Goal: Task Accomplishment & Management: Use online tool/utility

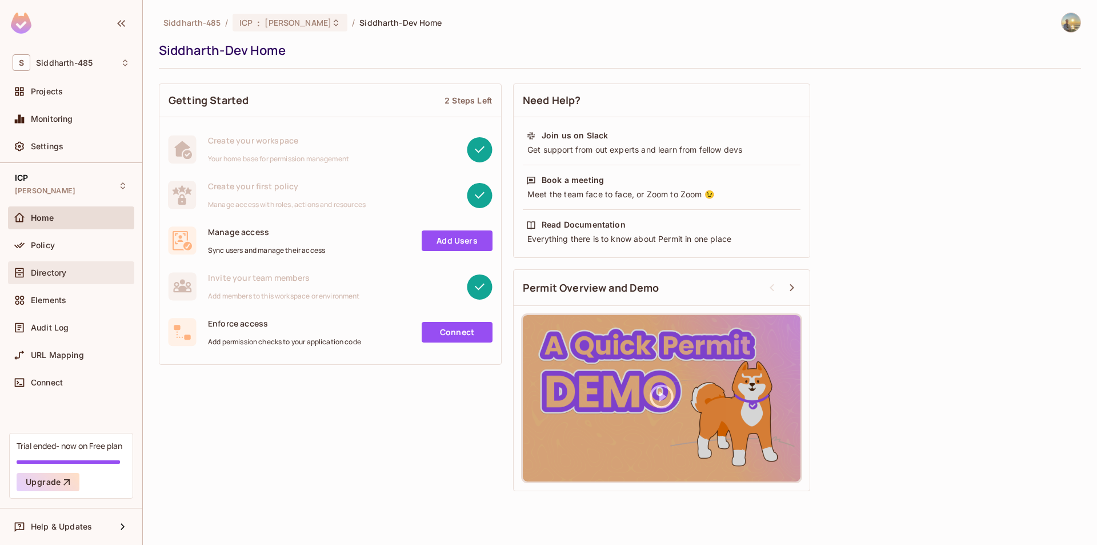
click at [118, 266] on div "Directory" at bounding box center [71, 273] width 117 height 14
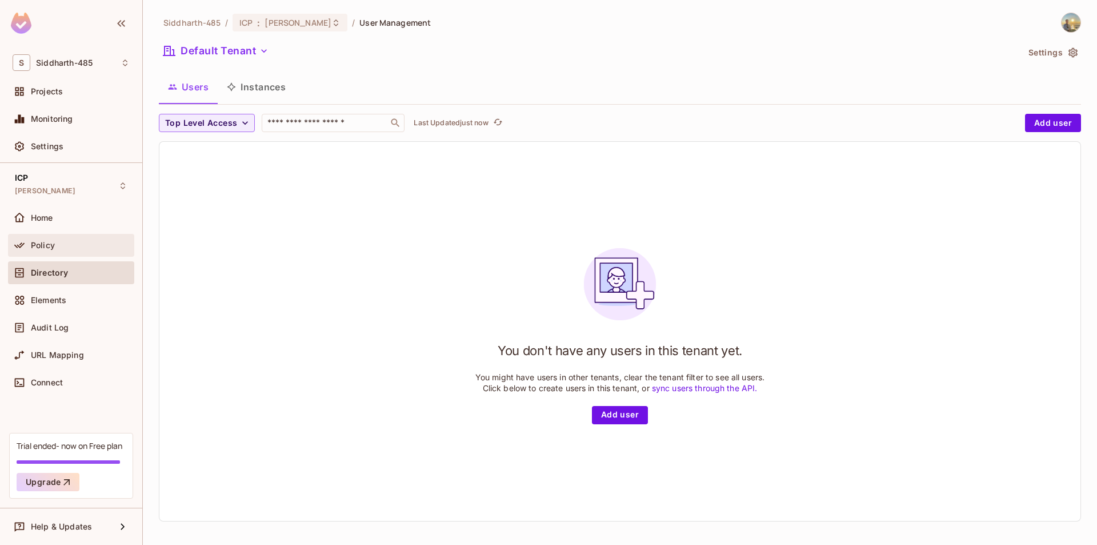
click at [68, 242] on div "Policy" at bounding box center [80, 245] width 99 height 9
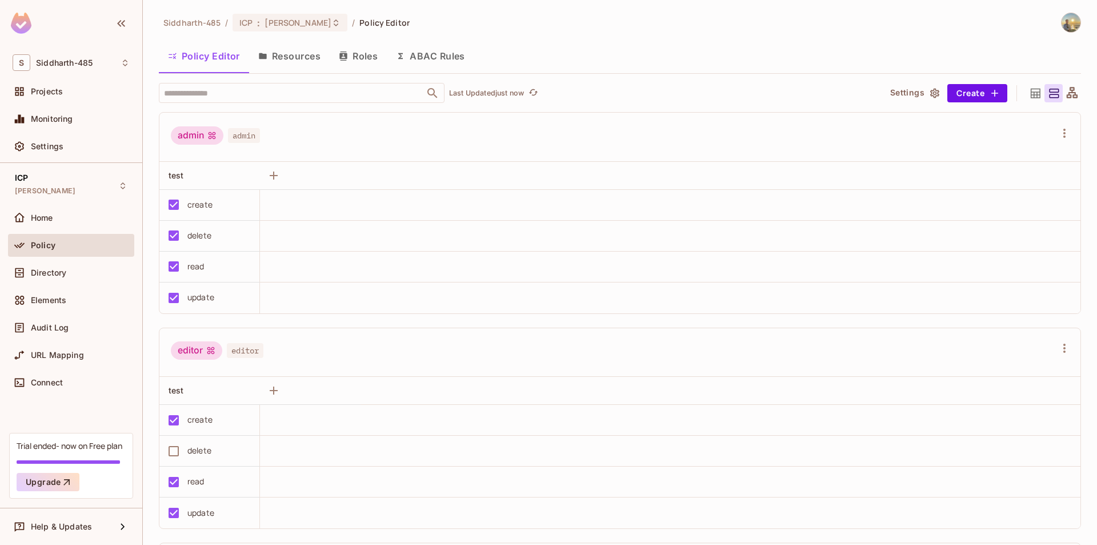
click at [302, 62] on button "Resources" at bounding box center [289, 56] width 81 height 29
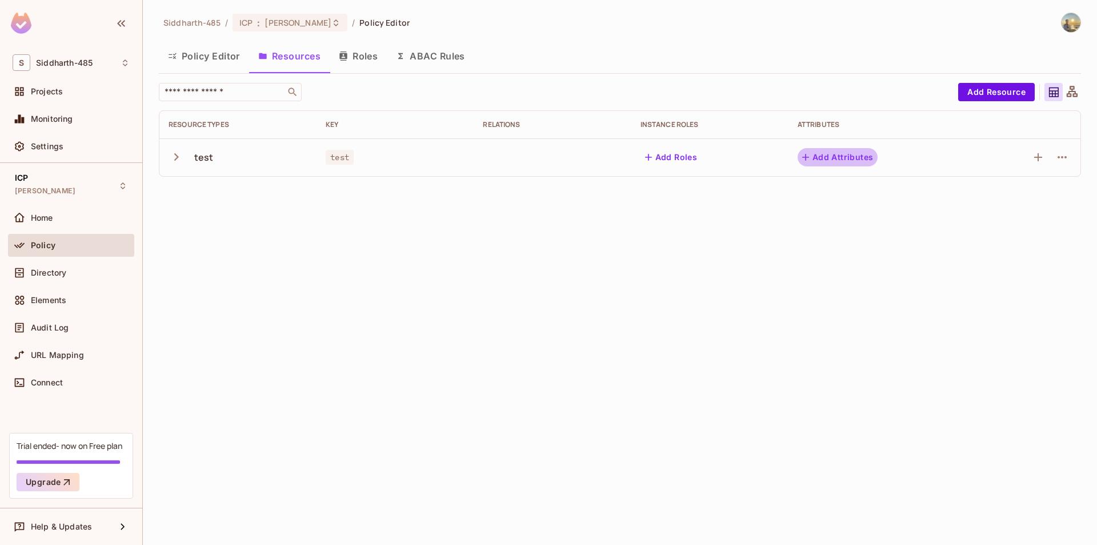
click at [821, 161] on button "Add Attributes" at bounding box center [838, 157] width 81 height 18
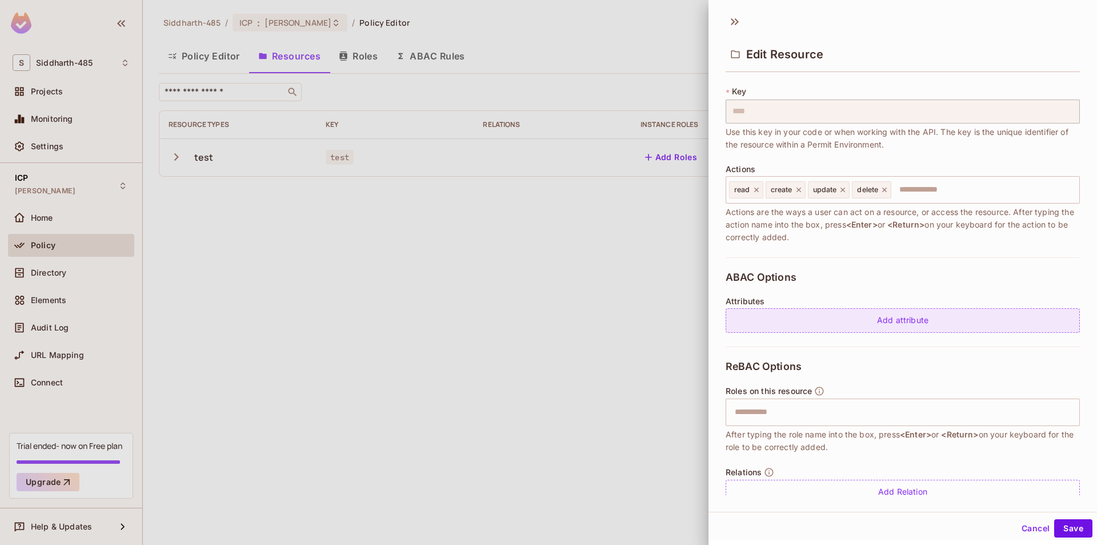
scroll to position [84, 0]
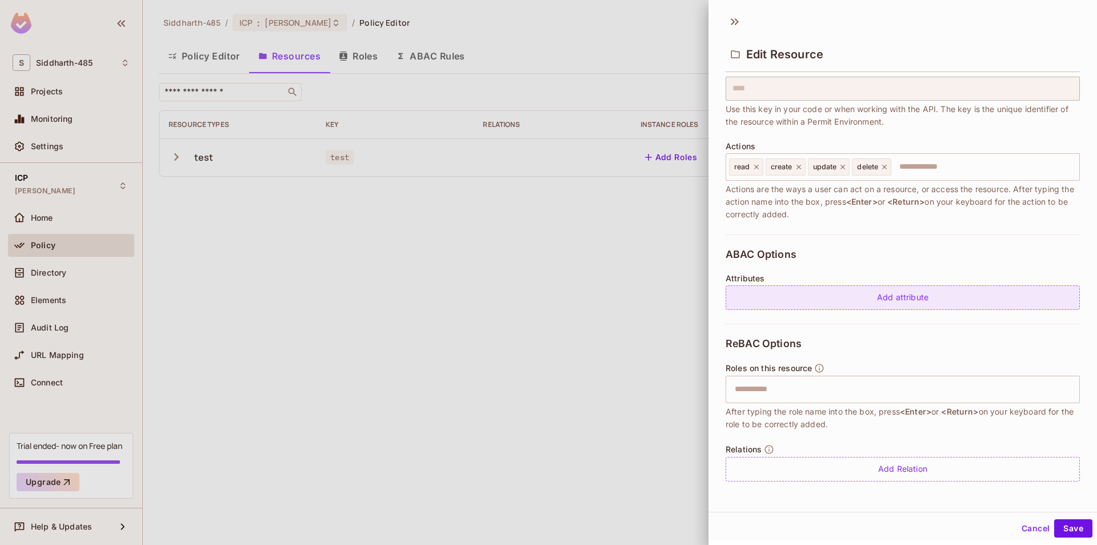
click at [854, 304] on div "Add attribute" at bounding box center [903, 297] width 354 height 25
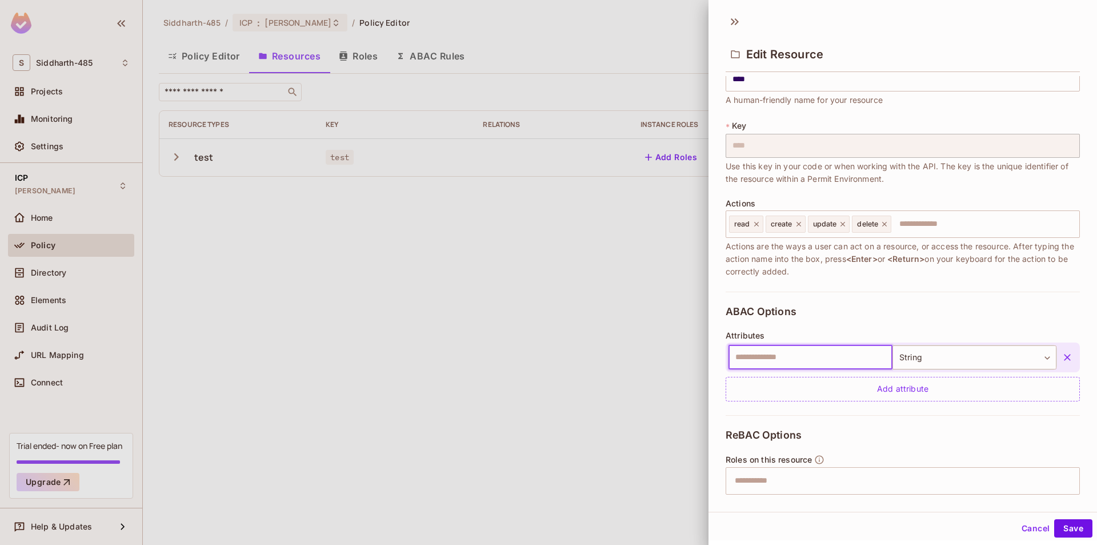
scroll to position [0, 0]
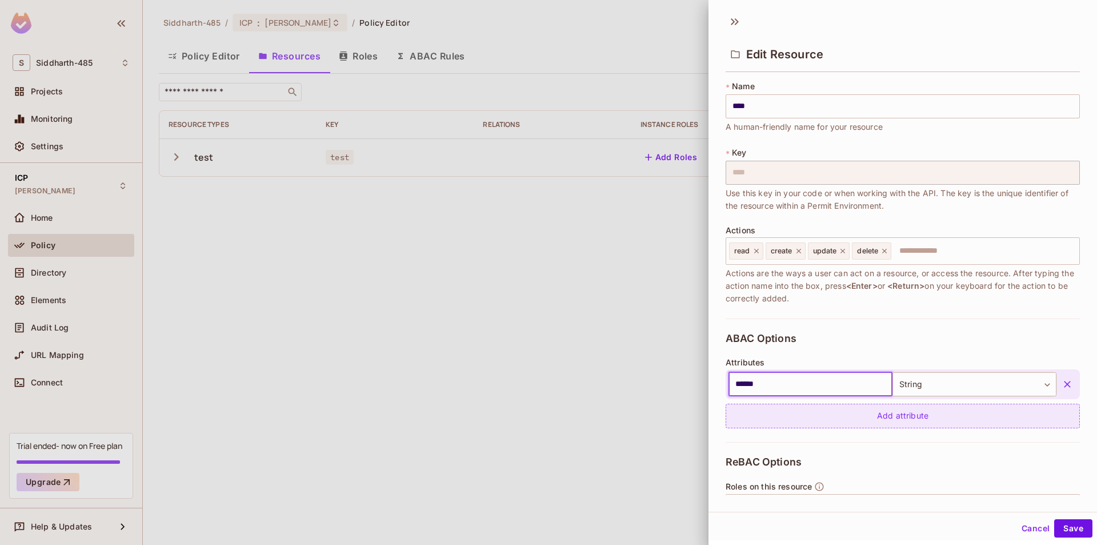
type input "******"
click at [841, 411] on div "Add attribute" at bounding box center [903, 415] width 354 height 25
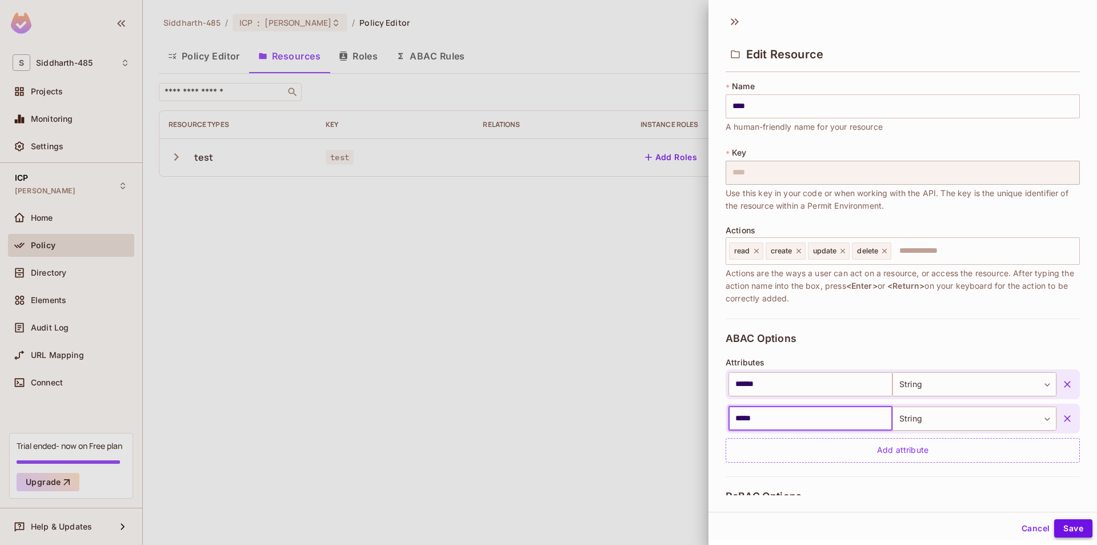
type input "*****"
click at [1068, 527] on button "Save" at bounding box center [1073, 528] width 38 height 18
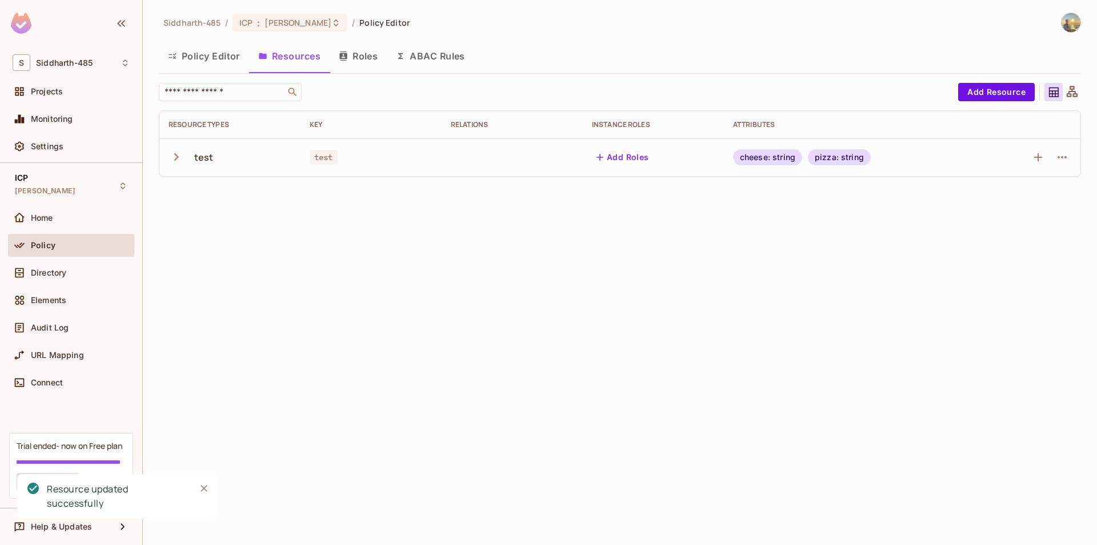
click at [177, 155] on icon "button" at bounding box center [176, 156] width 15 height 15
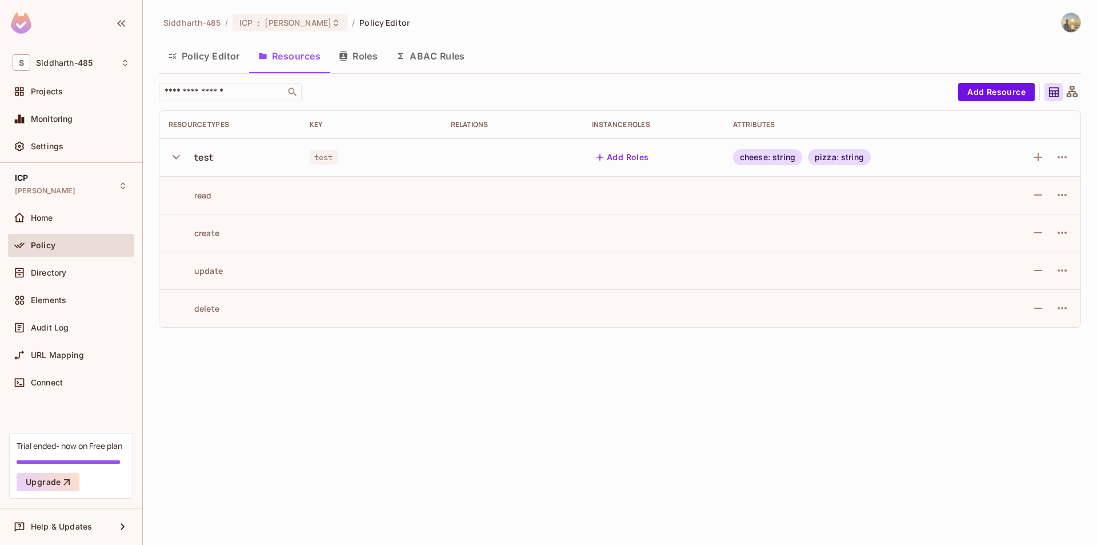
click at [177, 155] on icon "button" at bounding box center [176, 156] width 15 height 15
click at [757, 157] on div "cheese: string" at bounding box center [767, 157] width 69 height 16
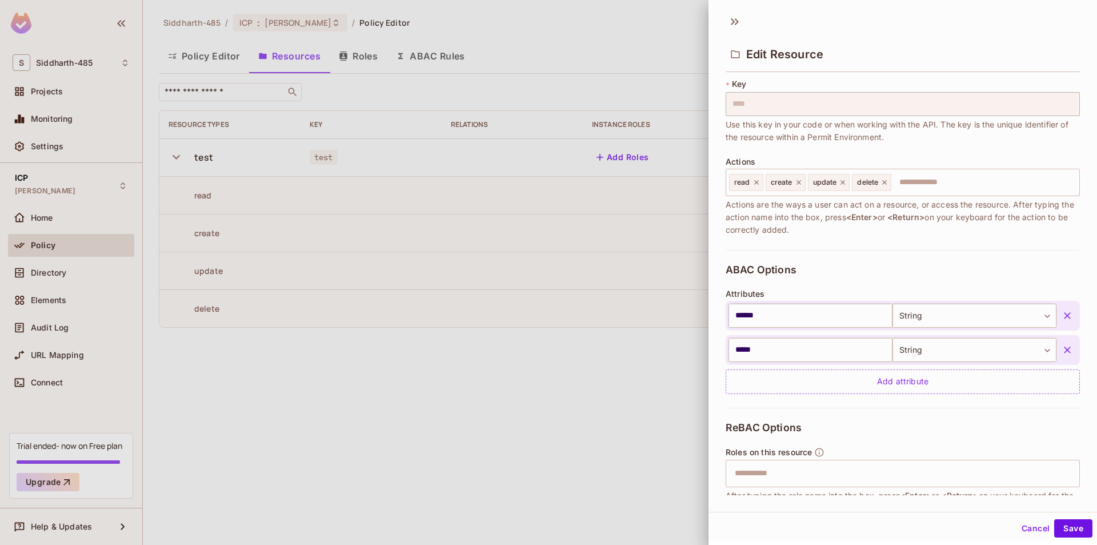
scroll to position [38, 0]
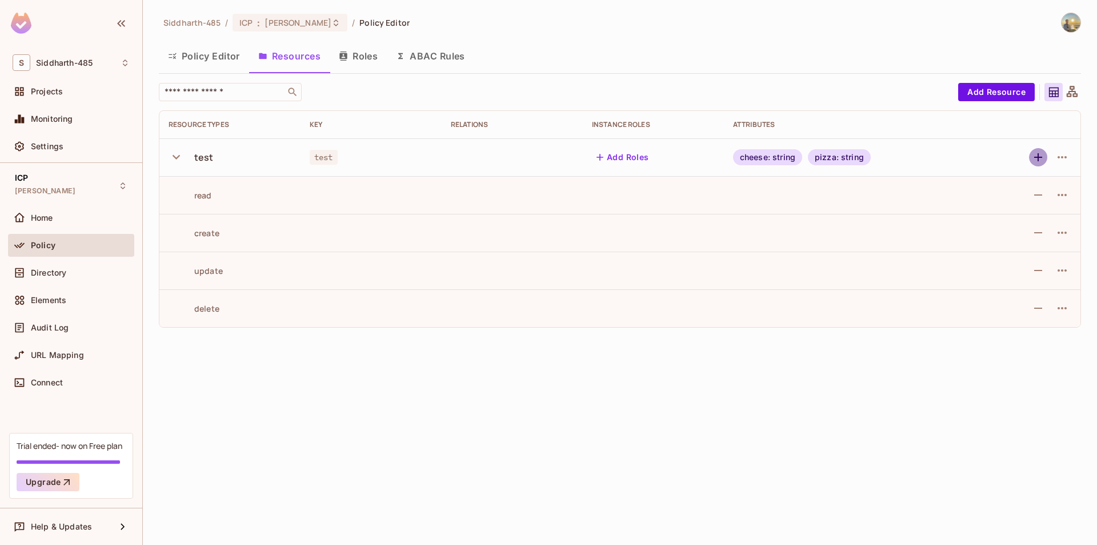
click at [1037, 162] on icon "button" at bounding box center [1038, 157] width 14 height 14
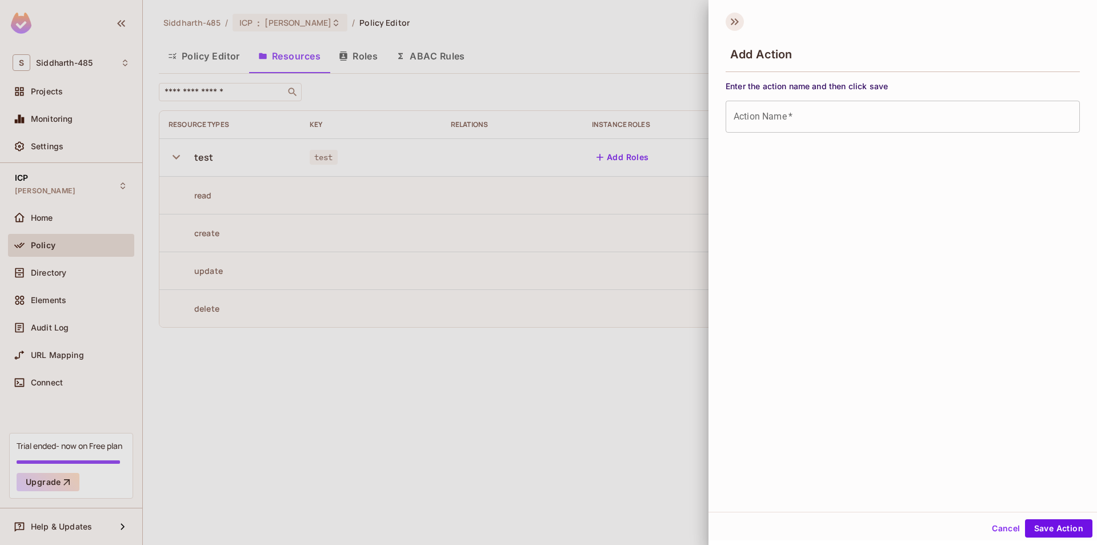
click at [733, 14] on icon at bounding box center [735, 22] width 18 height 18
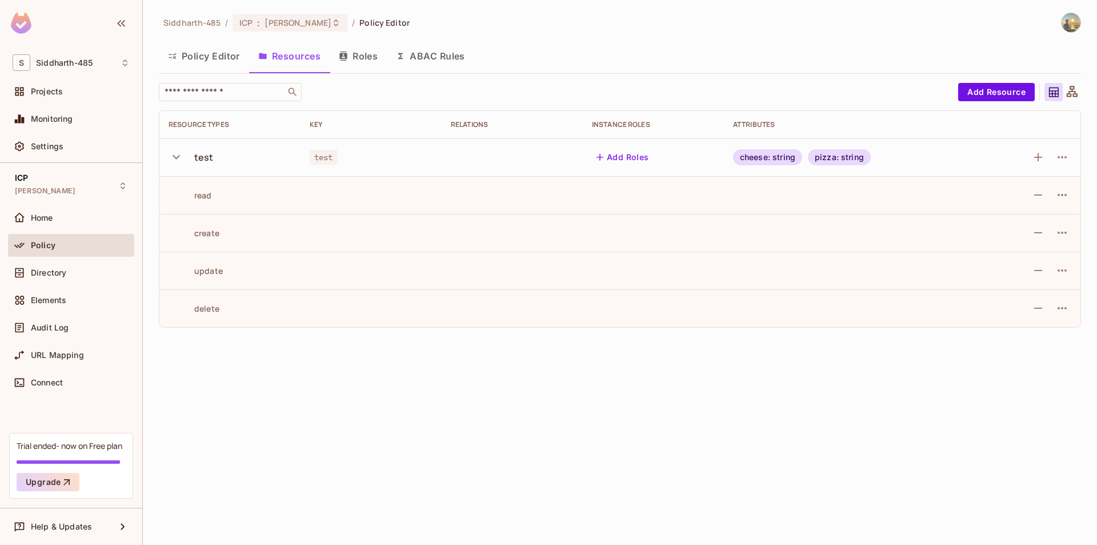
click at [174, 152] on icon "button" at bounding box center [176, 156] width 15 height 15
click at [1040, 154] on icon "button" at bounding box center [1038, 157] width 14 height 14
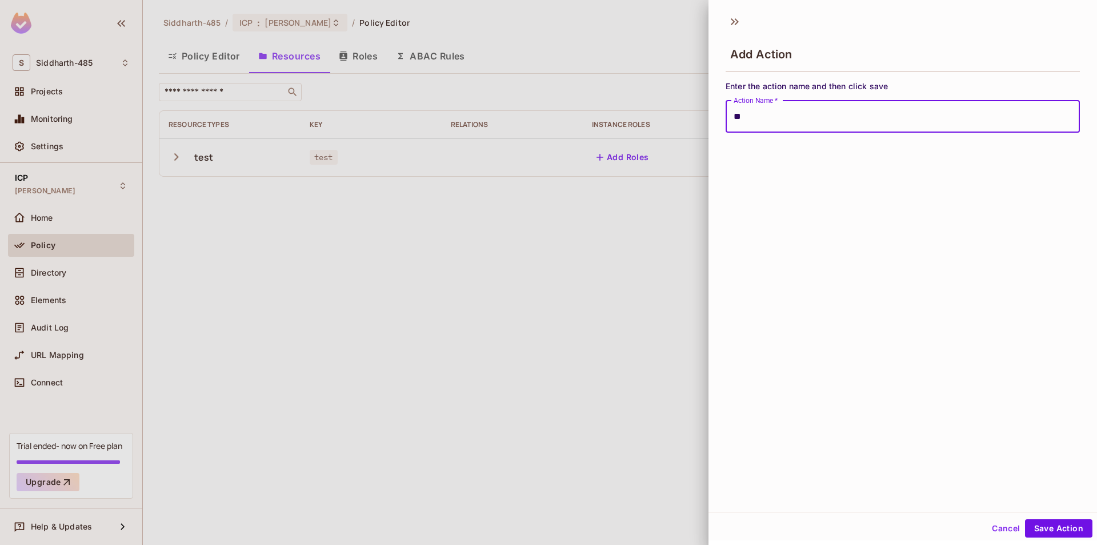
type input "**"
click at [1025, 519] on button "Save Action" at bounding box center [1058, 528] width 67 height 18
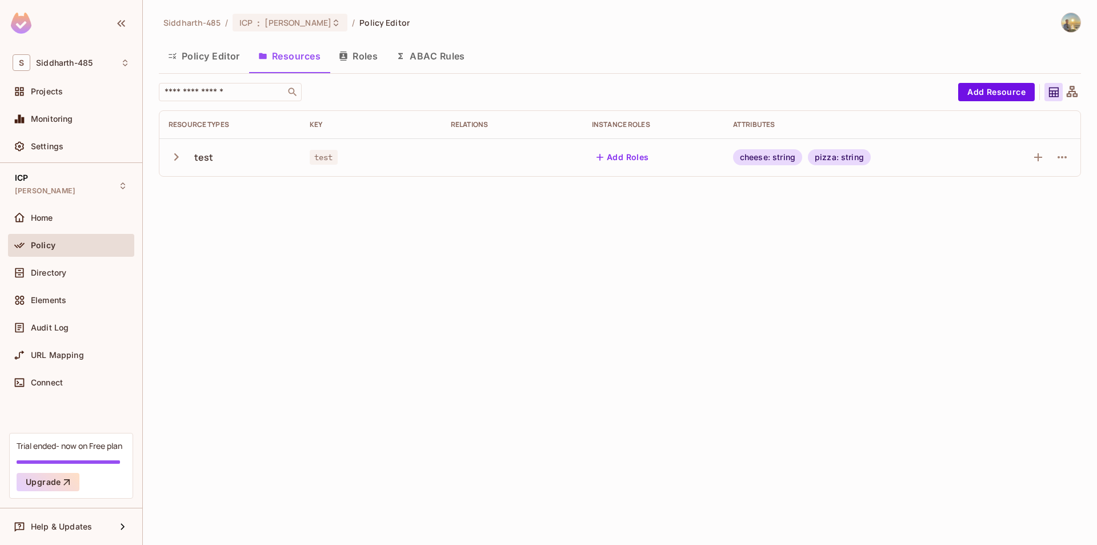
click at [171, 157] on icon "button" at bounding box center [176, 156] width 15 height 15
click at [1063, 349] on icon "button" at bounding box center [1062, 346] width 14 height 14
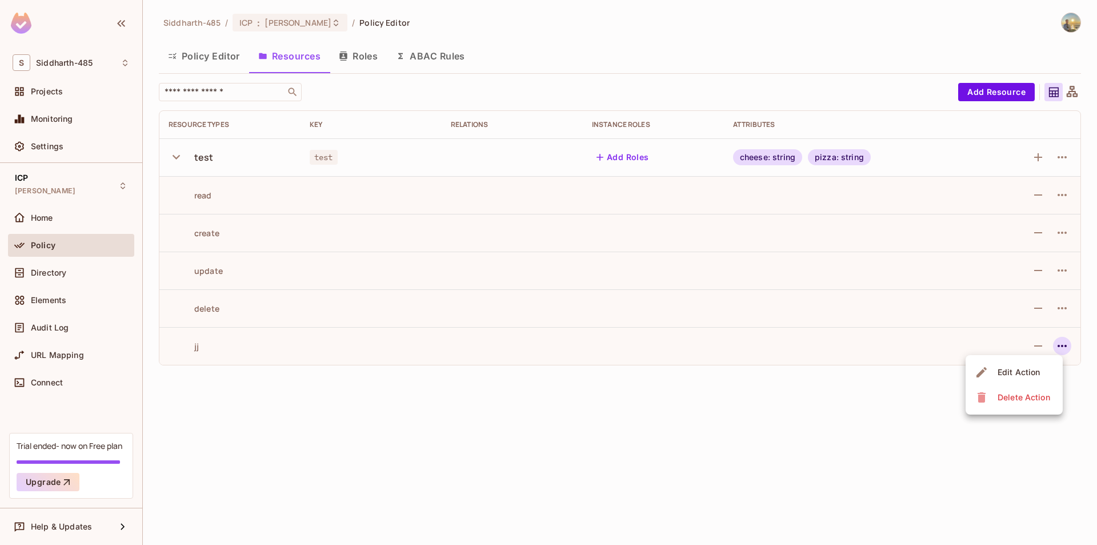
click at [465, 58] on div at bounding box center [548, 272] width 1097 height 545
click at [451, 57] on button "ABAC Rules" at bounding box center [430, 56] width 87 height 29
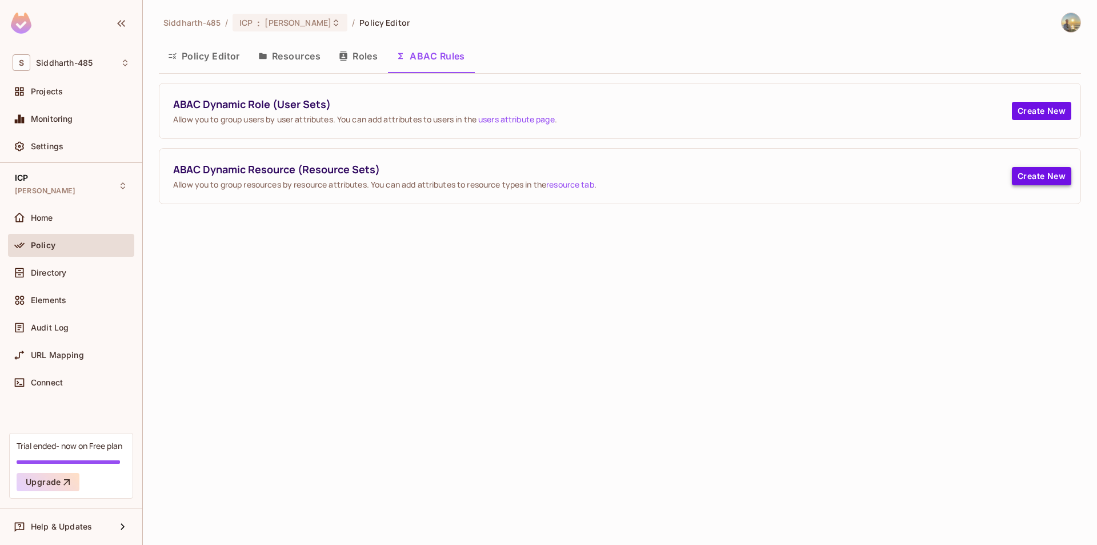
click at [1031, 175] on button "Create New" at bounding box center [1041, 176] width 59 height 18
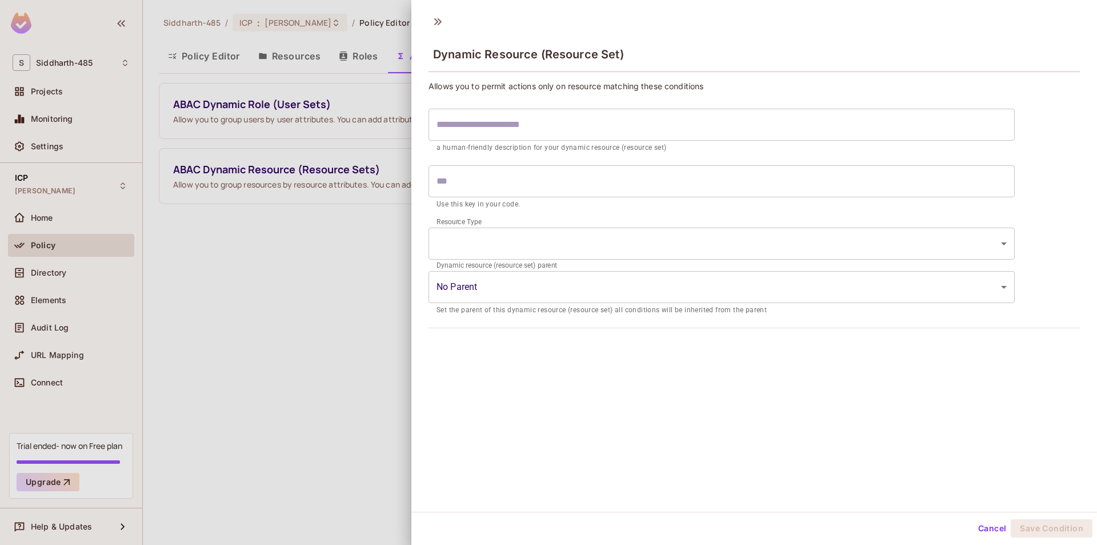
click at [577, 133] on input "text" at bounding box center [722, 125] width 586 height 32
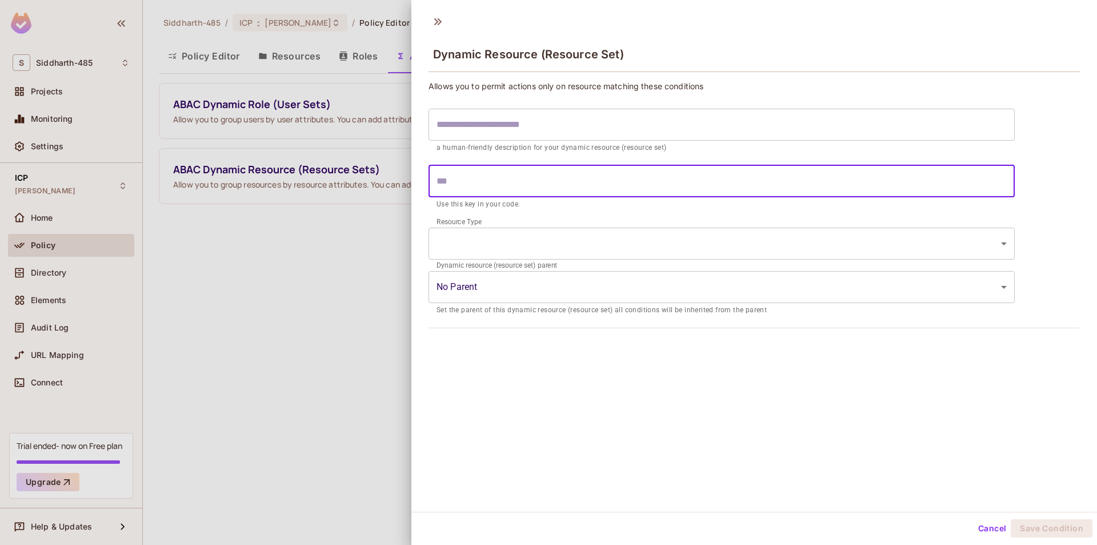
click at [566, 166] on input "text" at bounding box center [722, 181] width 586 height 32
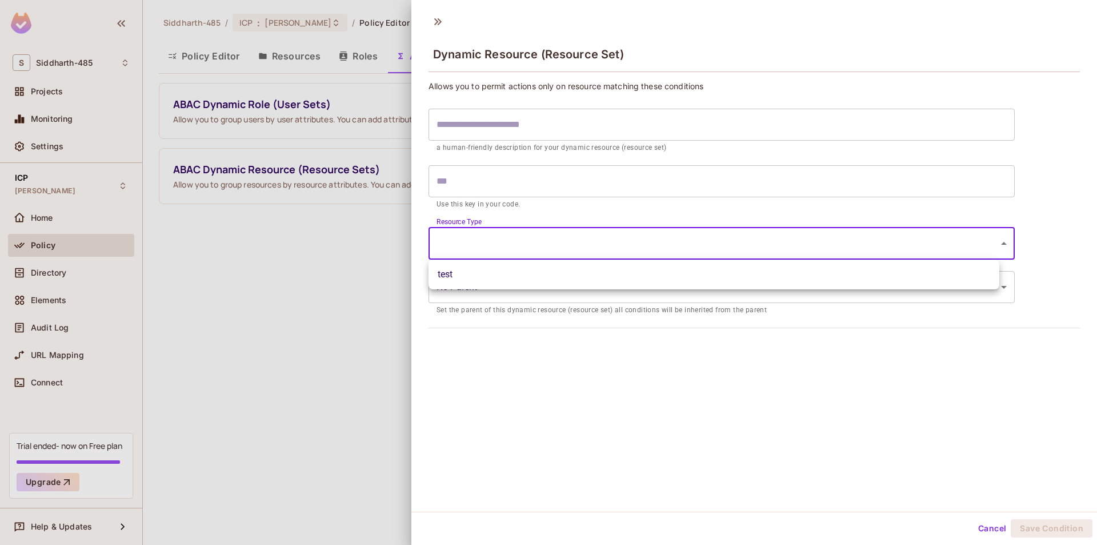
click at [559, 247] on body "S Siddharth-485 Projects Monitoring Settings ICP Siddharth-Dev Home Policy Dire…" at bounding box center [548, 272] width 1097 height 545
click at [555, 215] on div at bounding box center [548, 272] width 1097 height 545
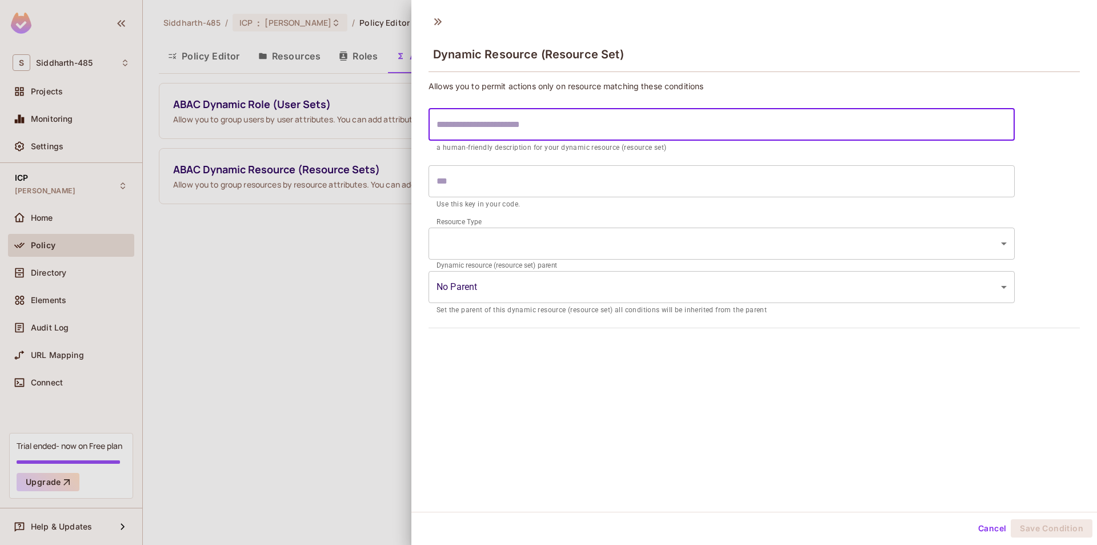
click at [546, 139] on input "text" at bounding box center [722, 125] width 586 height 32
type input "*"
type input "**"
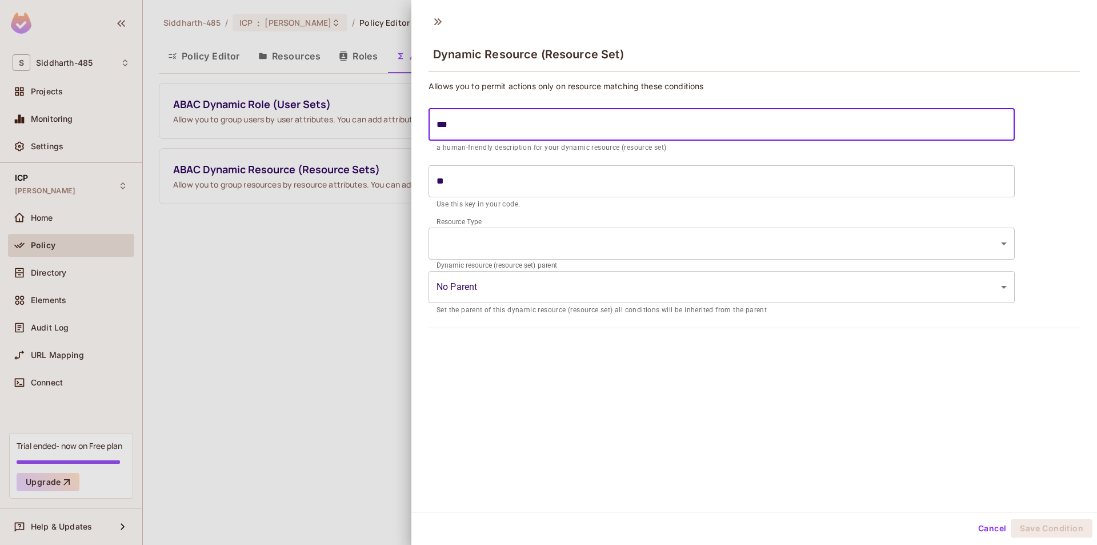
type input "****"
type input "*****"
type input "********"
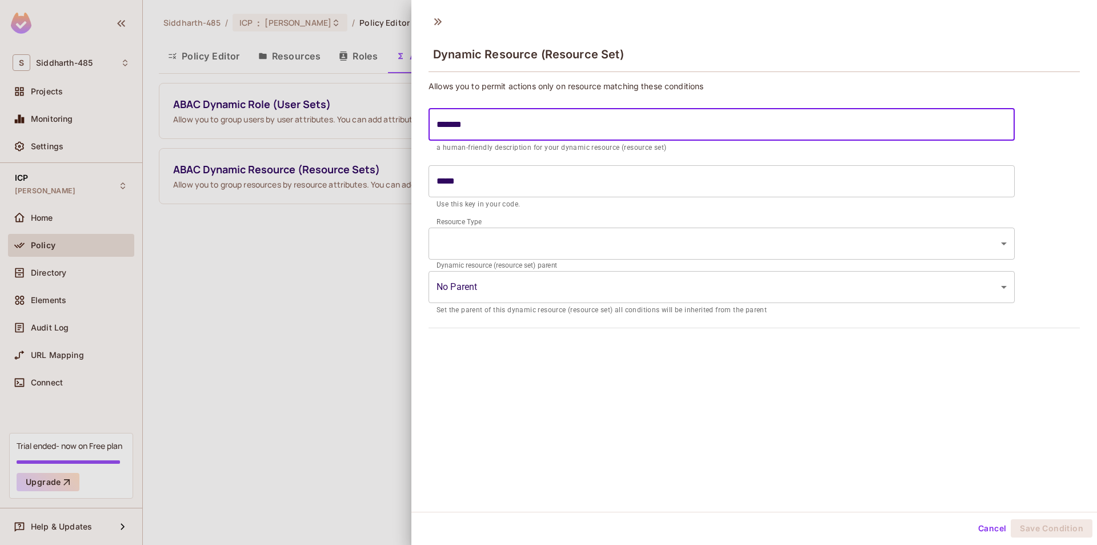
type input "********"
click at [524, 187] on input "********" at bounding box center [722, 181] width 586 height 32
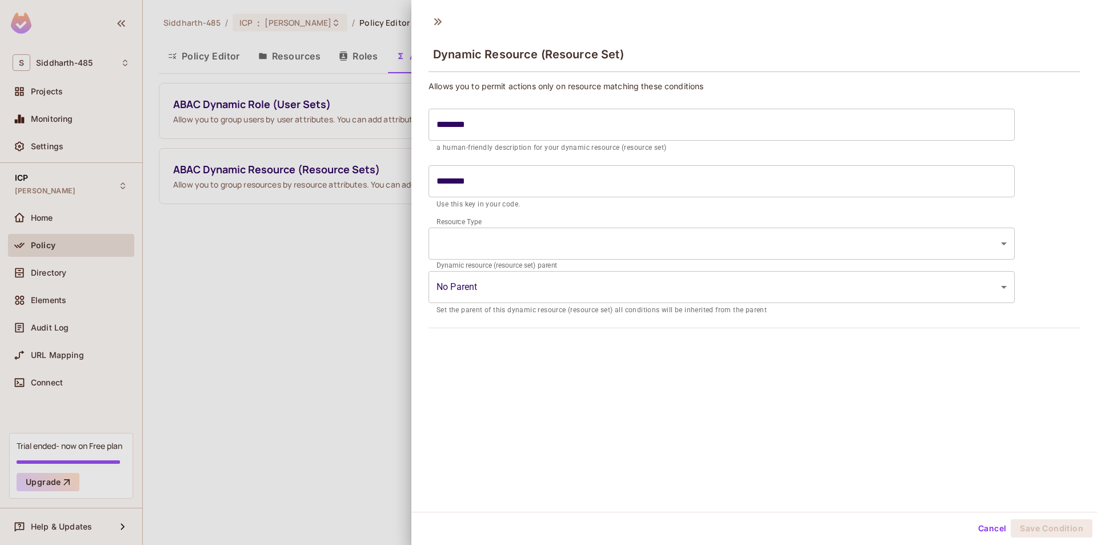
click at [713, 367] on div "Dynamic Resource (Resource Set) Allows you to permit actions only on resource m…" at bounding box center [754, 259] width 686 height 503
click at [591, 243] on body "S Siddharth-485 Projects Monitoring Settings ICP Siddharth-Dev Home Policy Dire…" at bounding box center [548, 272] width 1097 height 545
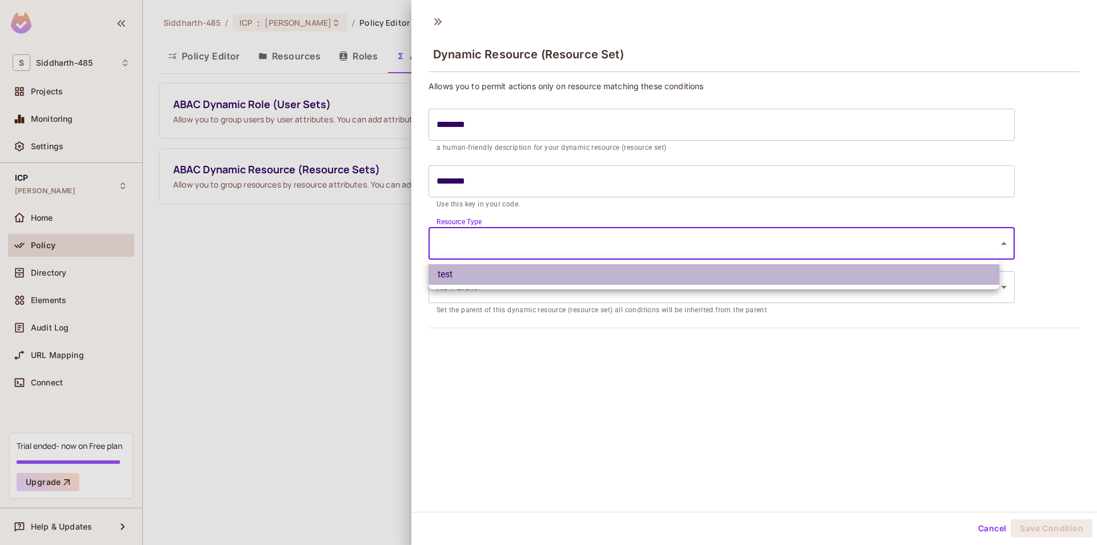
click at [575, 277] on li "test" at bounding box center [714, 274] width 571 height 21
type input "****"
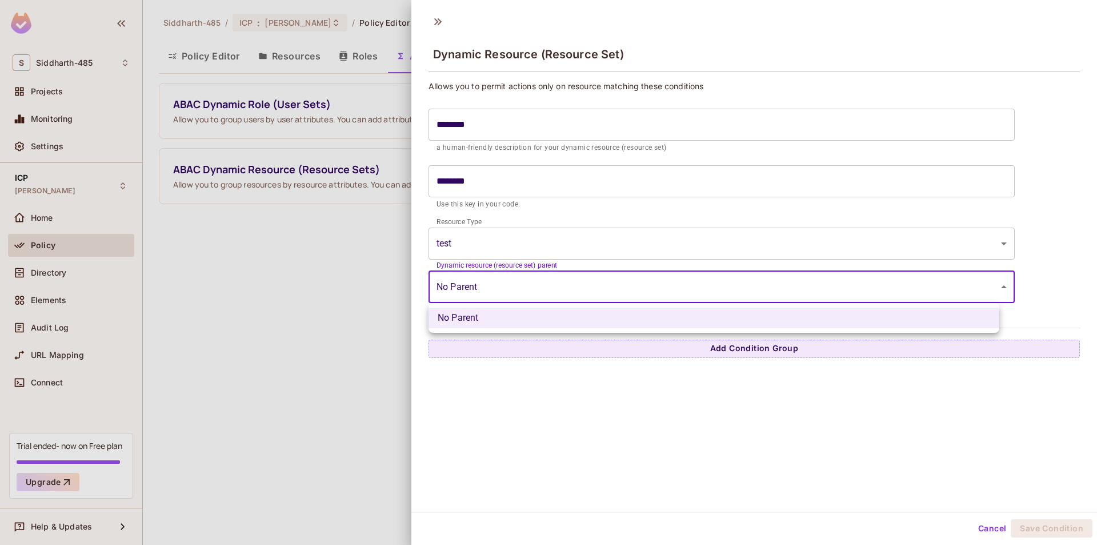
click at [563, 280] on body "S Siddharth-485 Projects Monitoring Settings ICP Siddharth-Dev Home Policy Dire…" at bounding box center [548, 272] width 1097 height 545
click at [563, 280] on div at bounding box center [548, 272] width 1097 height 545
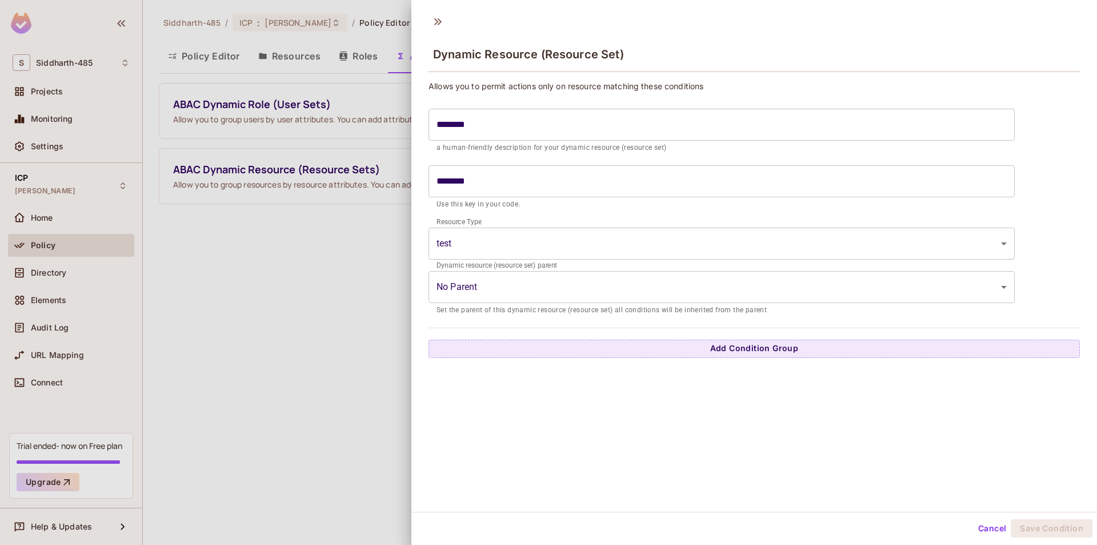
click at [546, 335] on div "Allows you to permit actions only on resource matching these conditions *******…" at bounding box center [754, 219] width 651 height 277
click at [545, 343] on button "Add Condition Group" at bounding box center [754, 348] width 651 height 18
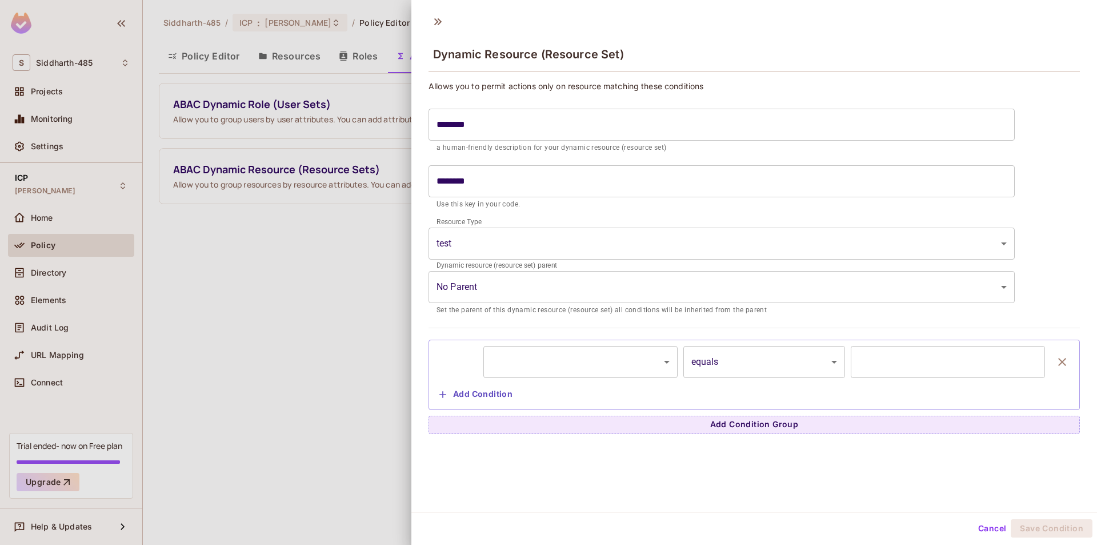
click at [537, 352] on body "S Siddharth-485 Projects Monitoring Settings ICP Siddharth-Dev Home Policy Dire…" at bounding box center [548, 272] width 1097 height 545
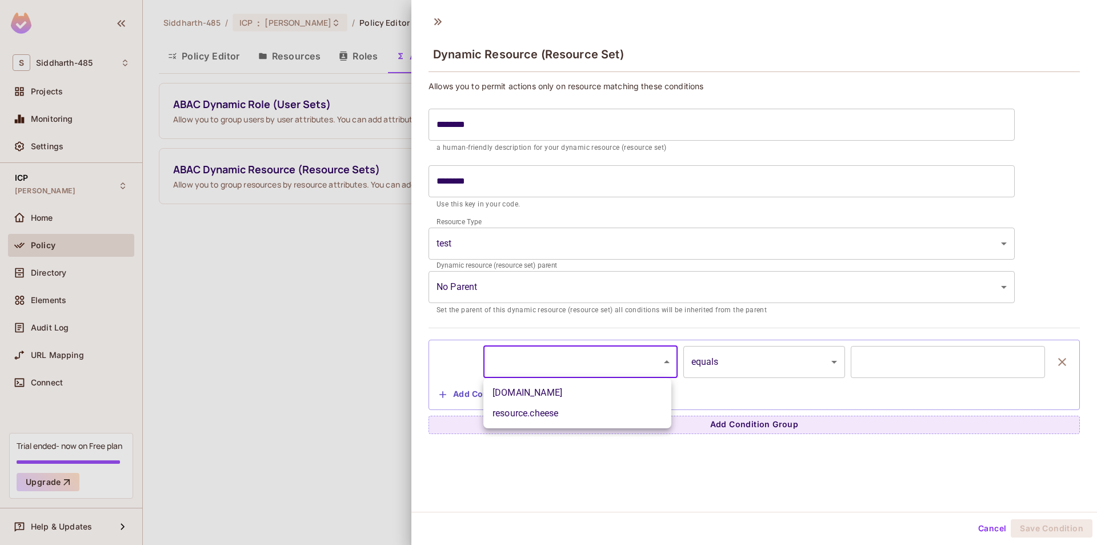
click at [455, 247] on div at bounding box center [548, 272] width 1097 height 545
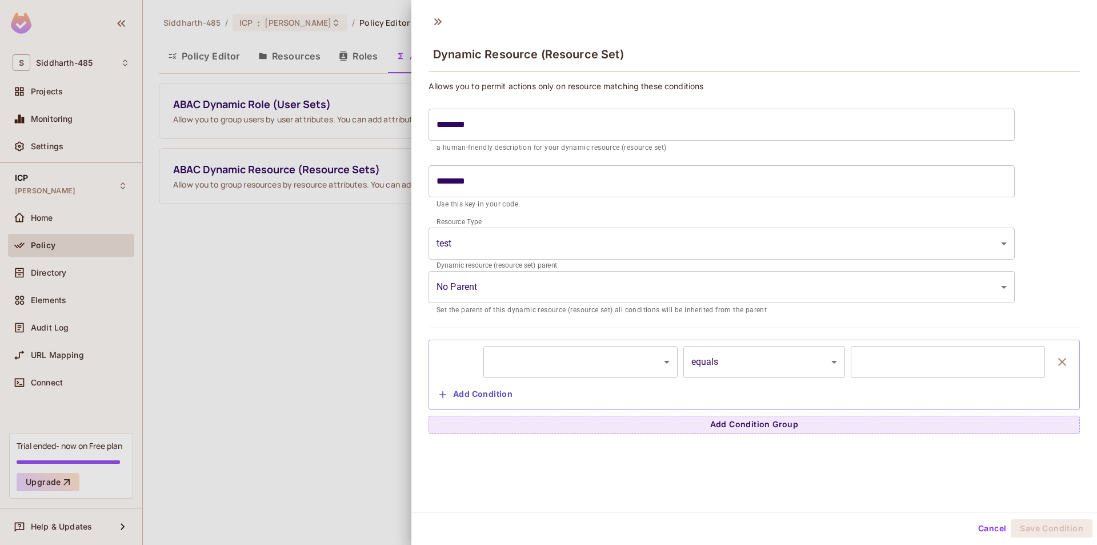
click at [199, 273] on div at bounding box center [548, 272] width 1097 height 545
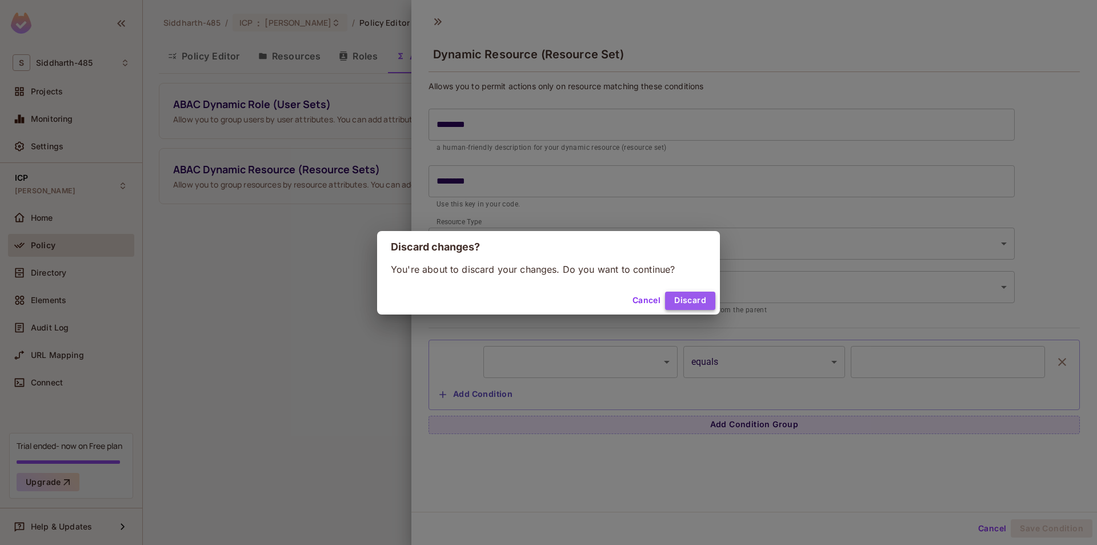
click at [677, 299] on button "Discard" at bounding box center [690, 300] width 50 height 18
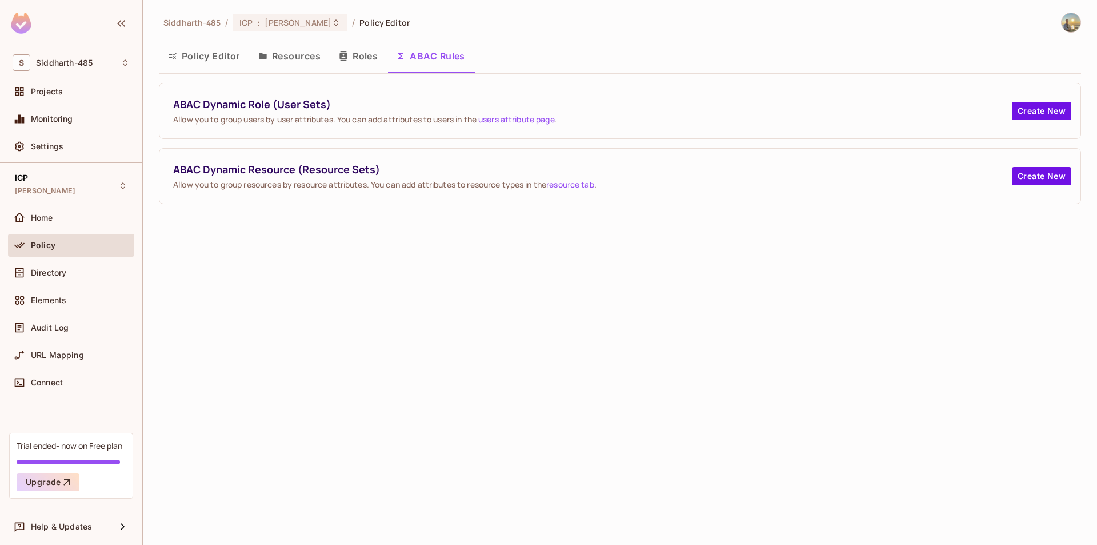
click at [310, 62] on button "Resources" at bounding box center [289, 56] width 81 height 29
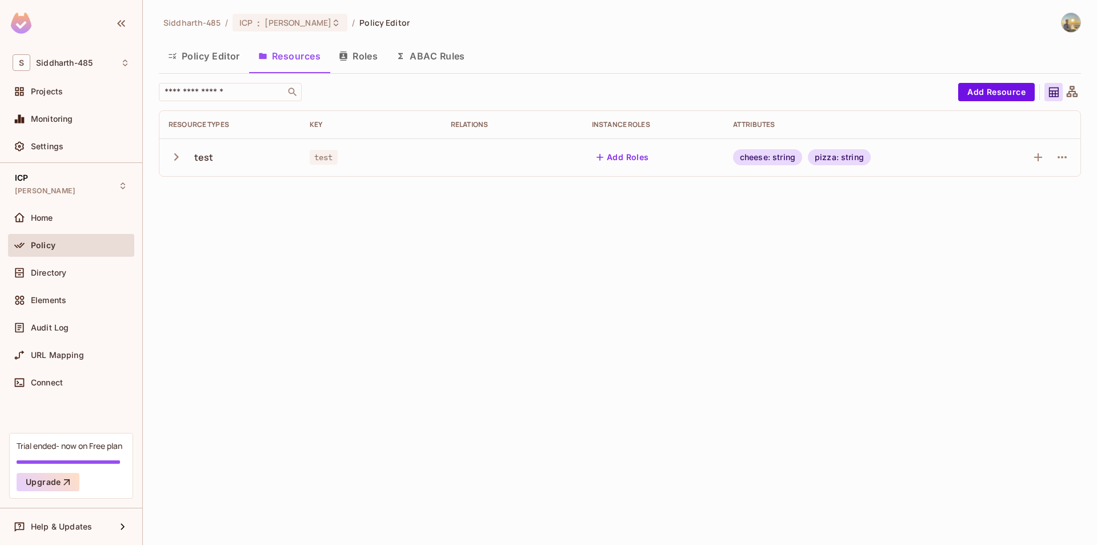
click at [174, 159] on icon "button" at bounding box center [176, 156] width 15 height 15
click at [612, 162] on button "Add Roles" at bounding box center [623, 157] width 62 height 18
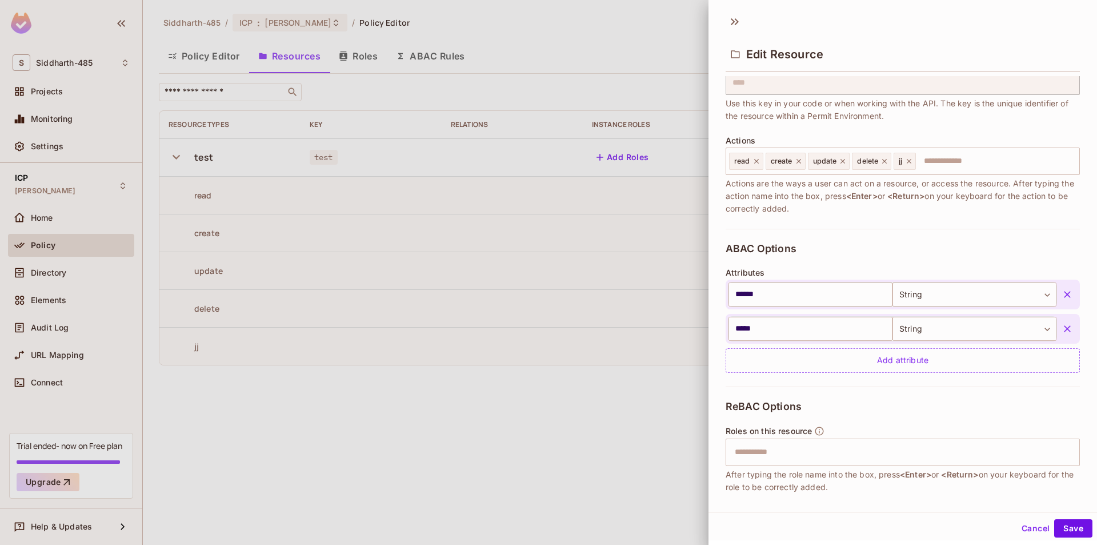
scroll to position [153, 0]
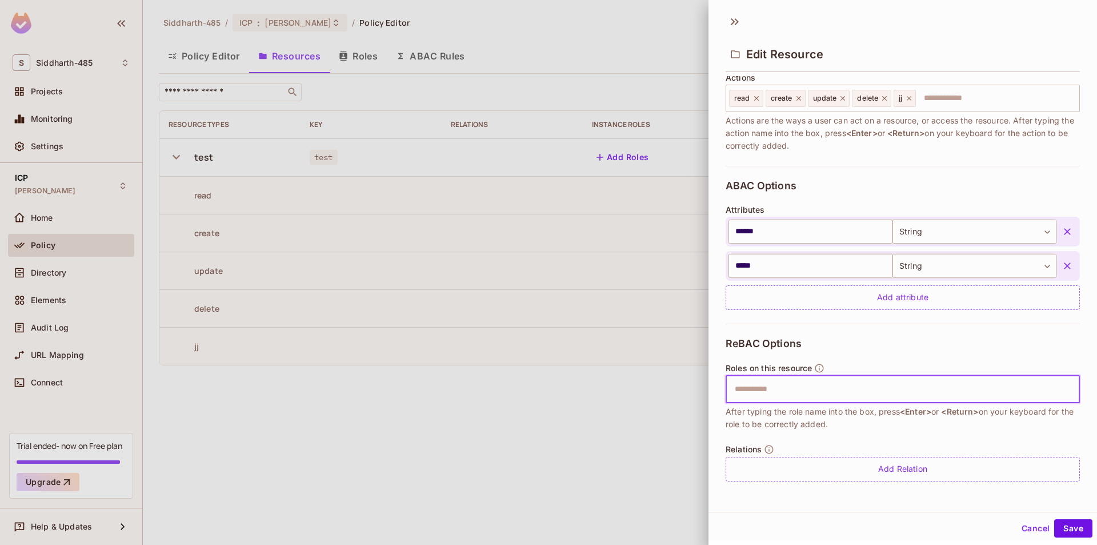
click at [808, 394] on input "text" at bounding box center [901, 389] width 347 height 23
type input "********"
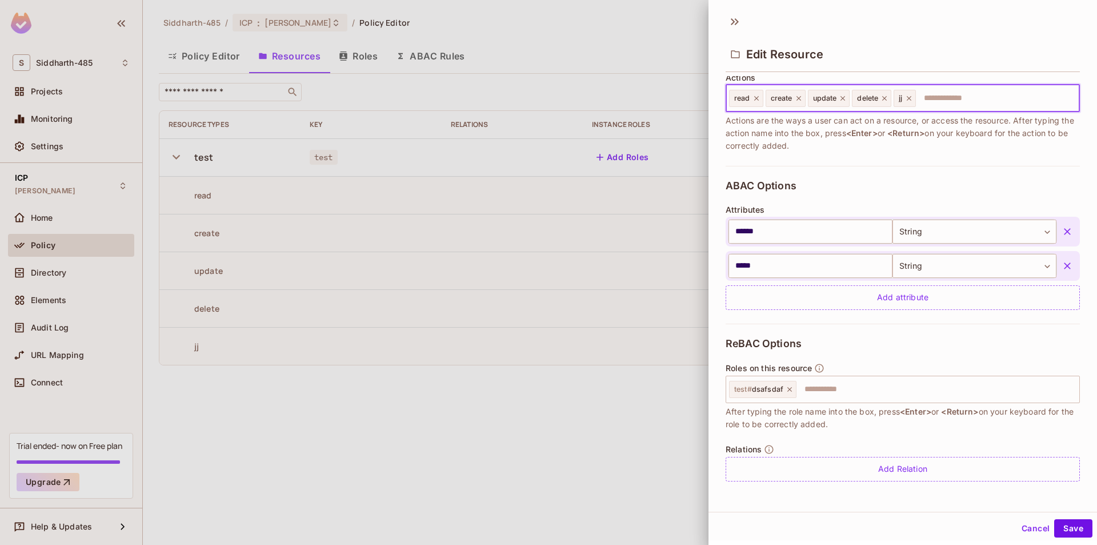
click at [919, 103] on input "text" at bounding box center [996, 98] width 158 height 23
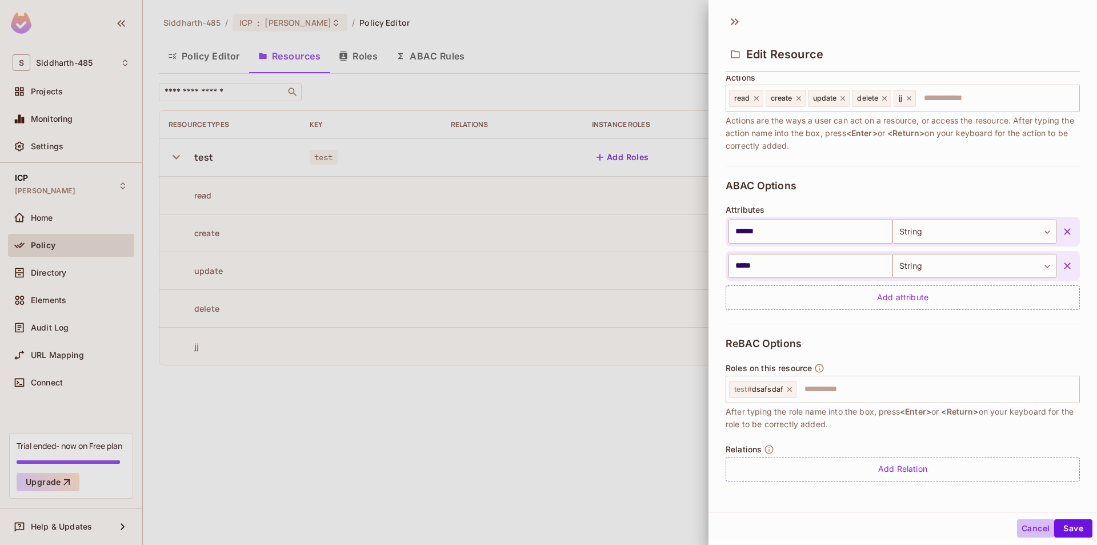
click at [1017, 526] on button "Cancel" at bounding box center [1035, 528] width 37 height 18
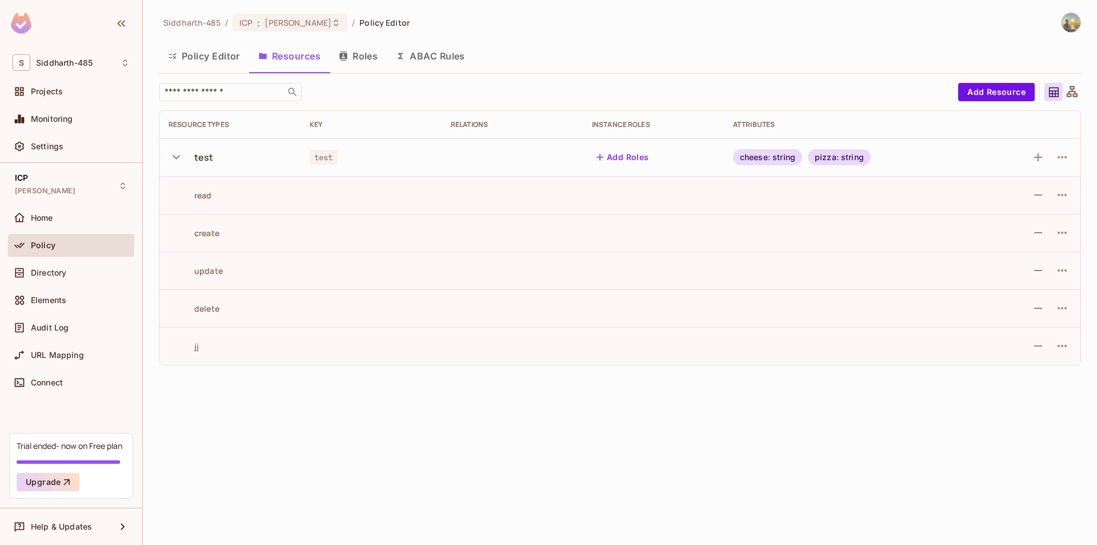
click at [354, 59] on button "Roles" at bounding box center [358, 56] width 57 height 29
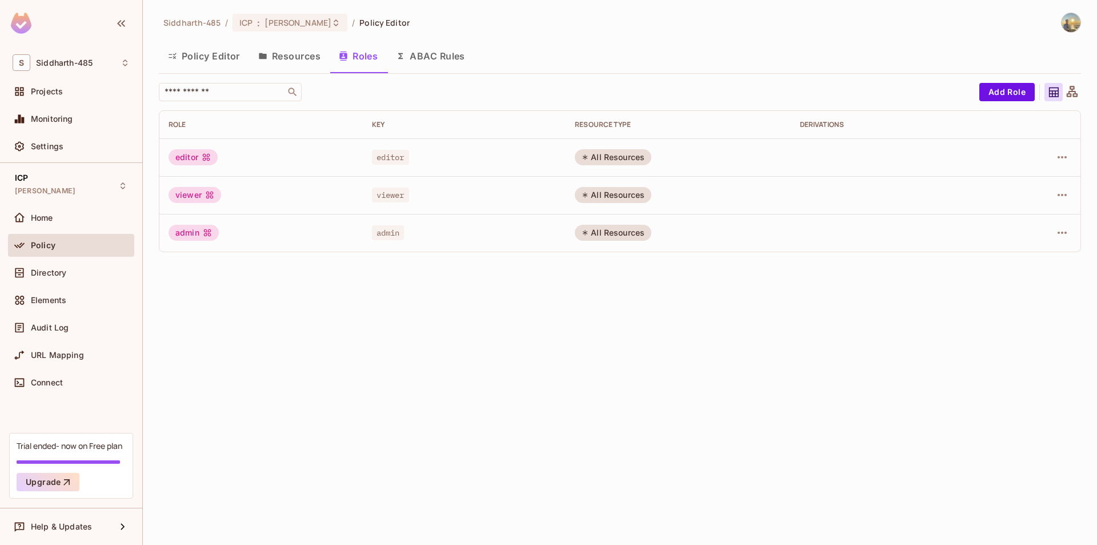
click at [404, 155] on span "editor" at bounding box center [390, 157] width 37 height 15
click at [602, 155] on div "All Resources" at bounding box center [613, 157] width 77 height 16
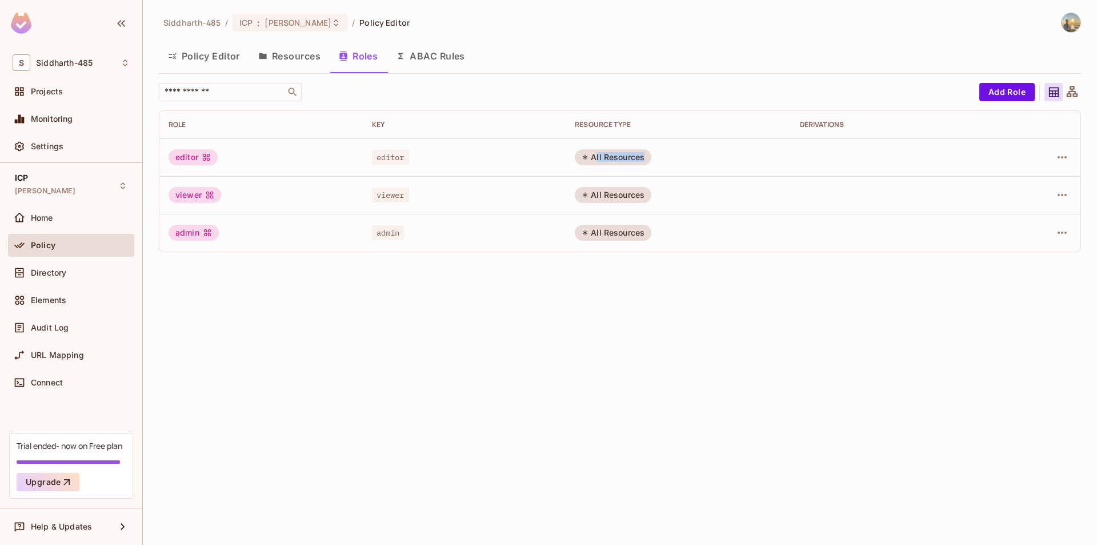
click at [602, 155] on div "All Resources" at bounding box center [613, 157] width 77 height 16
click at [1066, 159] on icon "button" at bounding box center [1062, 157] width 14 height 14
click at [1030, 205] on div "Edit Attributes" at bounding box center [1022, 208] width 57 height 11
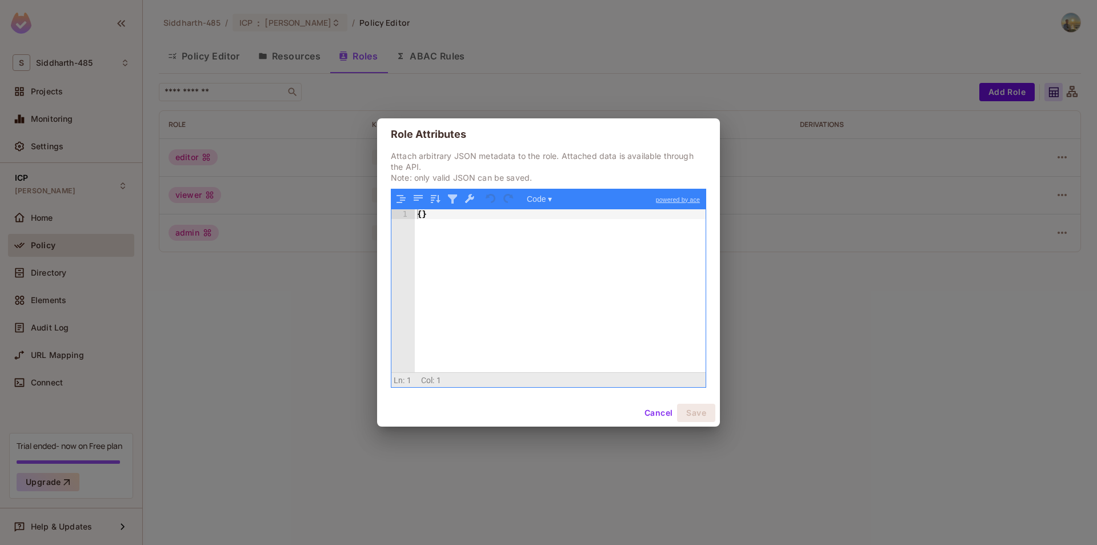
click at [645, 417] on button "Cancel" at bounding box center [658, 412] width 37 height 18
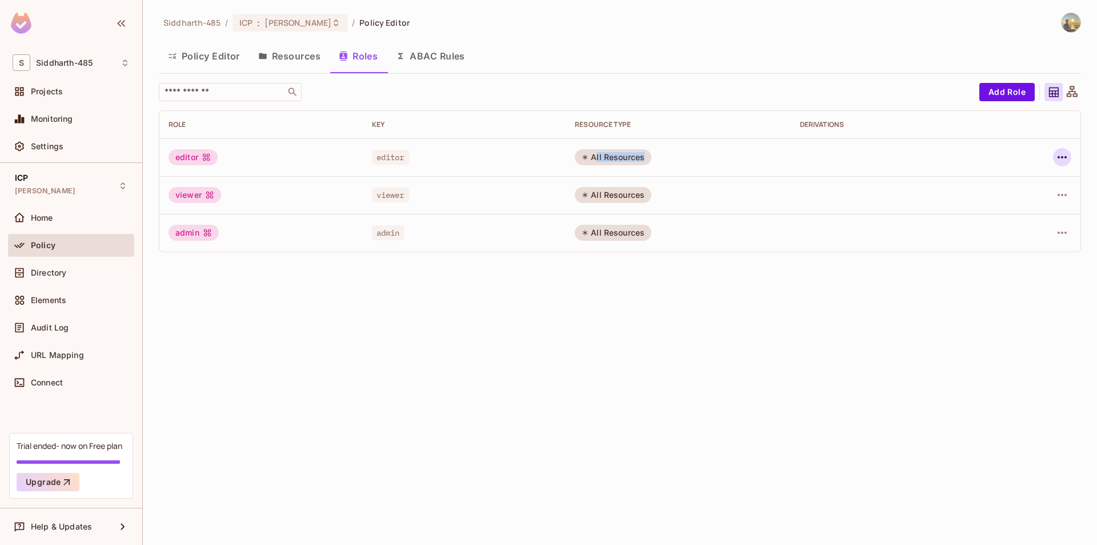
click at [1069, 157] on button "button" at bounding box center [1062, 157] width 18 height 18
click at [1018, 191] on span "Edit Role" at bounding box center [1011, 183] width 41 height 18
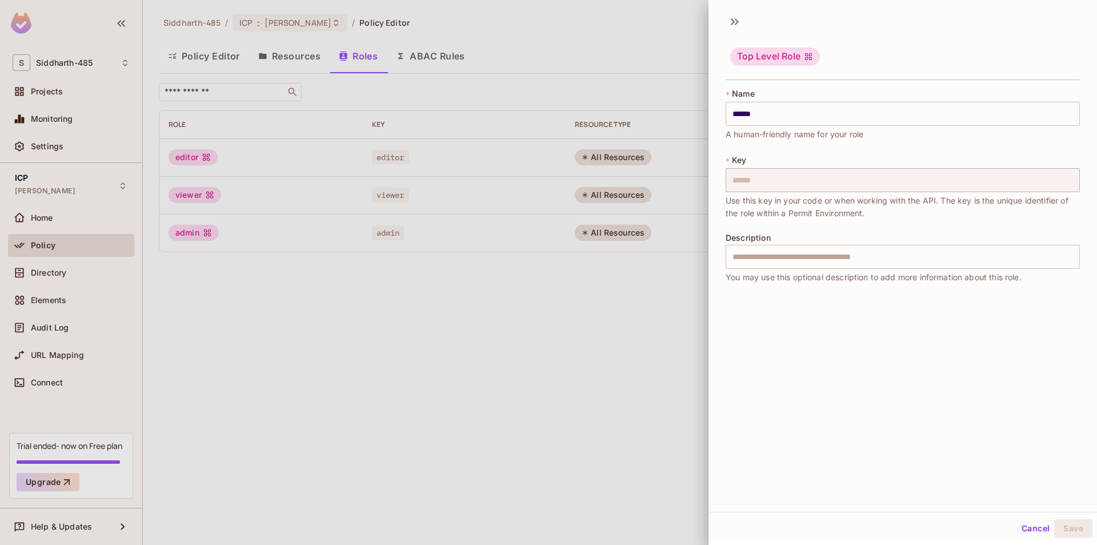
click at [631, 291] on div at bounding box center [548, 272] width 1097 height 545
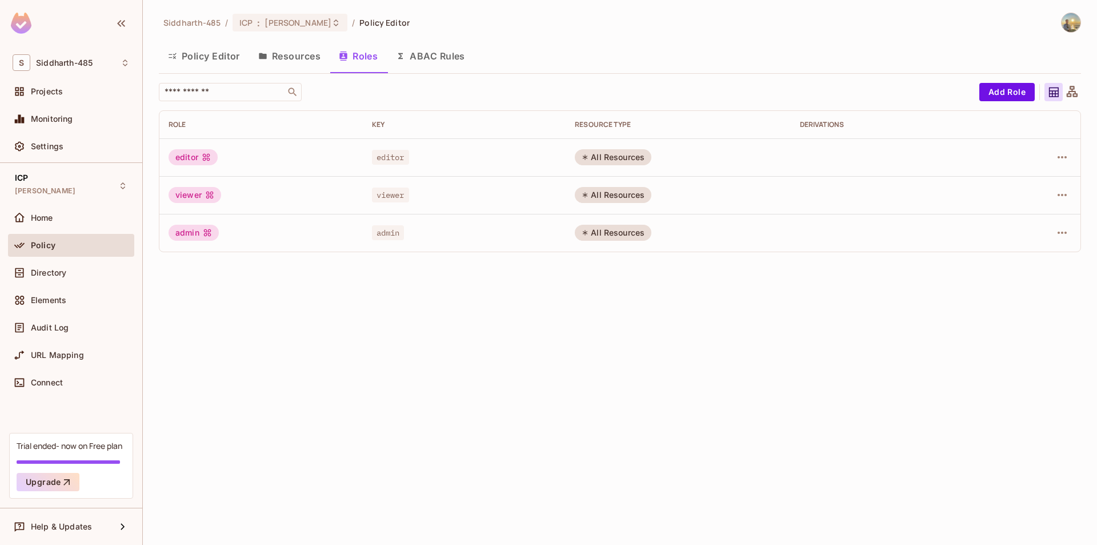
click at [395, 54] on button "ABAC Rules" at bounding box center [430, 56] width 87 height 29
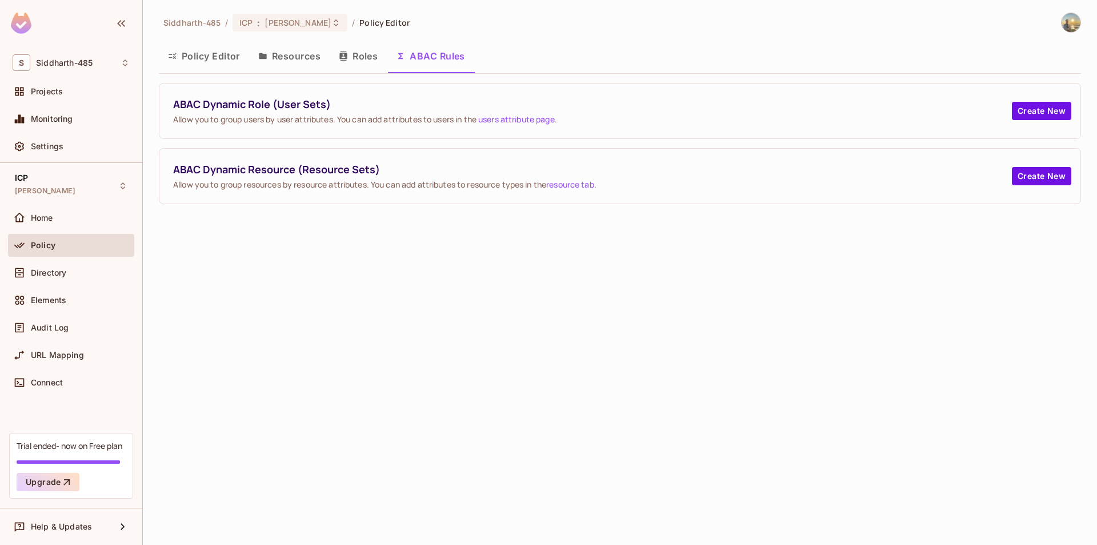
click at [571, 191] on div "ABAC Dynamic Resource (Resource Sets) Allow you to group resources by resource …" at bounding box center [619, 176] width 921 height 55
click at [571, 186] on link "resource tab" at bounding box center [570, 184] width 48 height 11
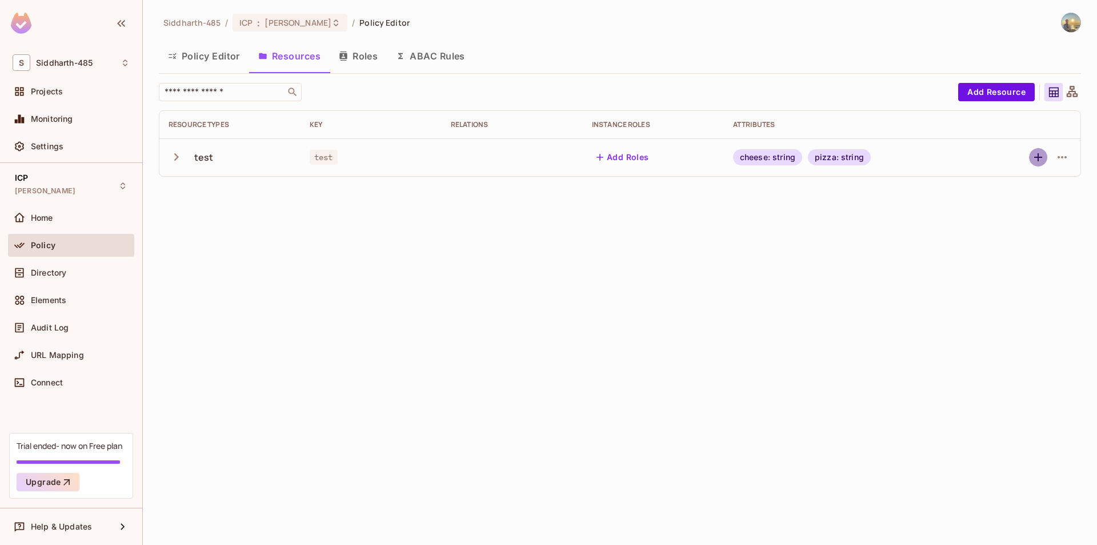
click at [1029, 158] on button "button" at bounding box center [1038, 157] width 18 height 18
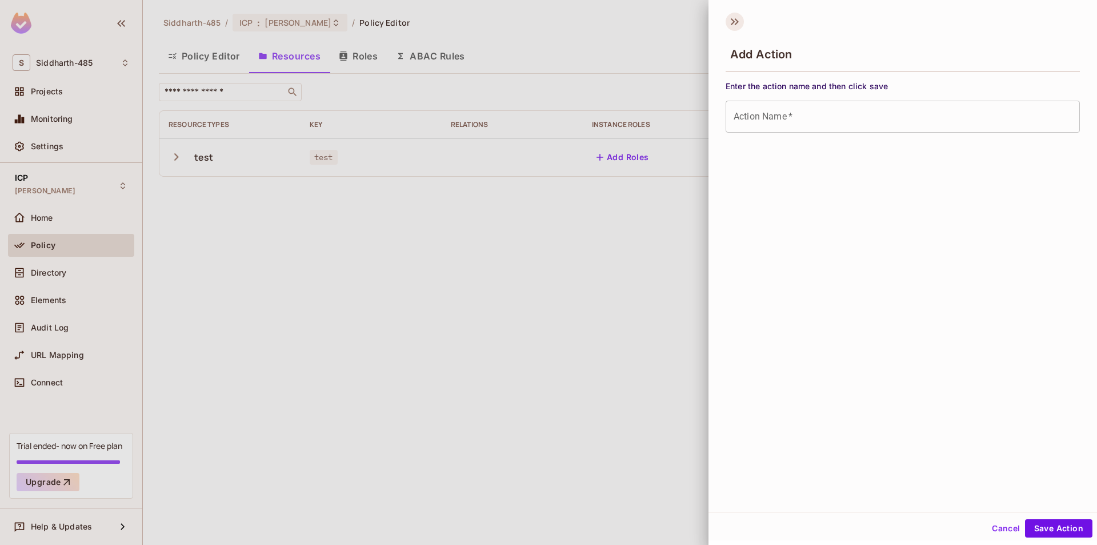
click at [734, 27] on icon at bounding box center [735, 22] width 18 height 18
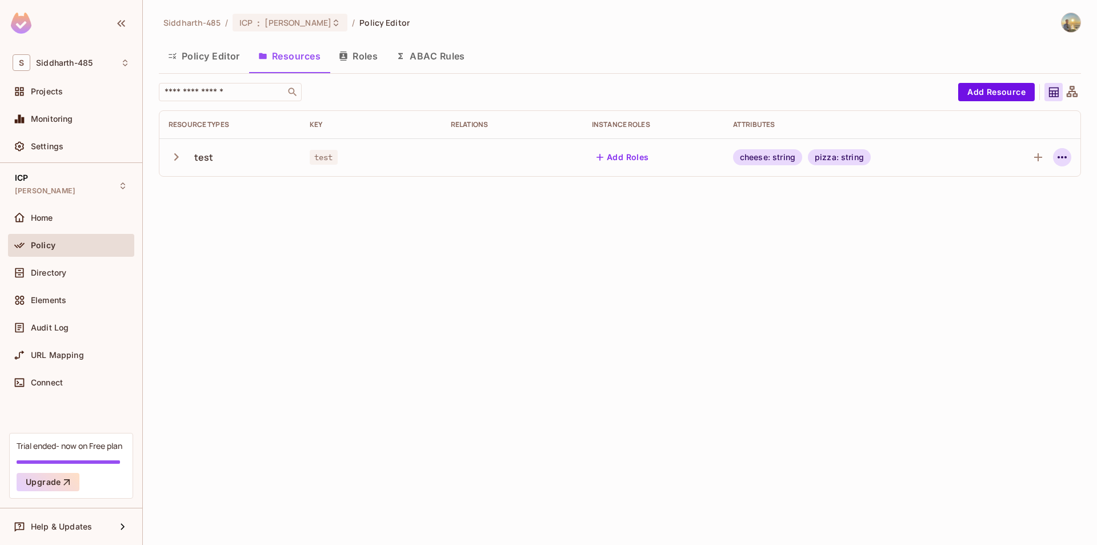
click at [1065, 159] on icon "button" at bounding box center [1062, 157] width 14 height 14
click at [1027, 197] on div "Edit Resource" at bounding box center [1013, 202] width 54 height 11
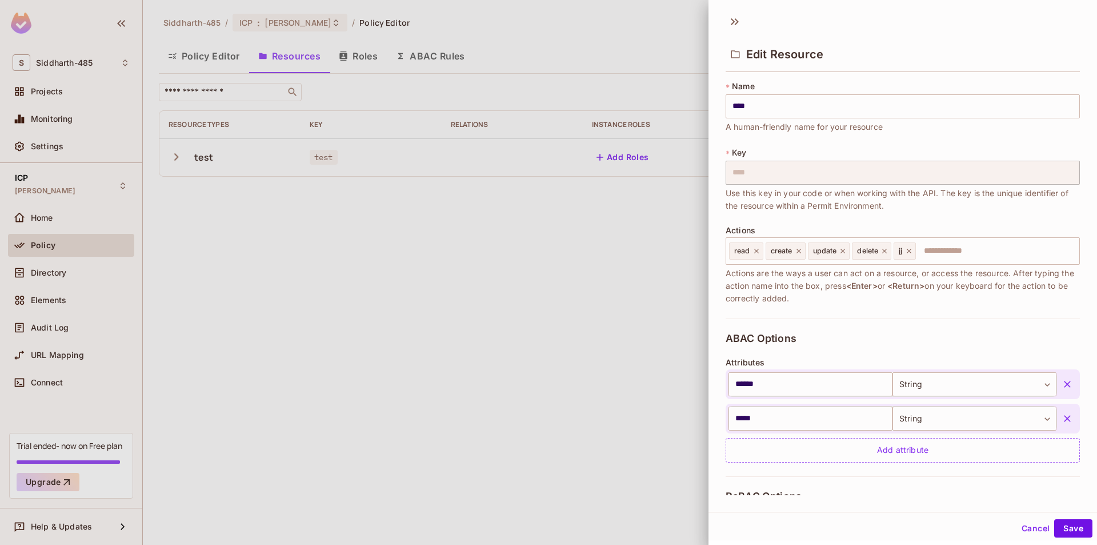
click at [570, 308] on div at bounding box center [548, 272] width 1097 height 545
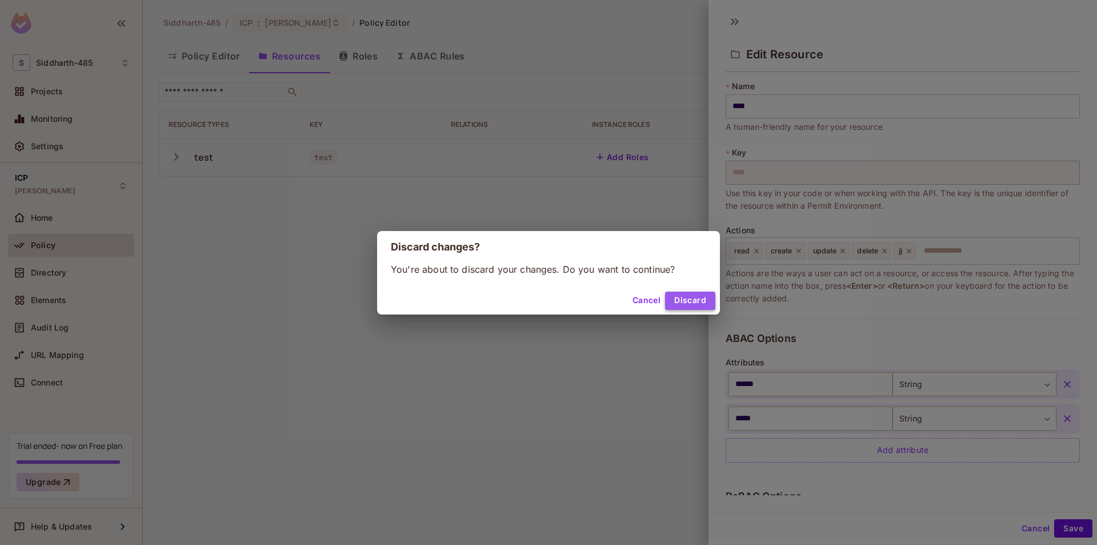
click at [675, 296] on button "Discard" at bounding box center [690, 300] width 50 height 18
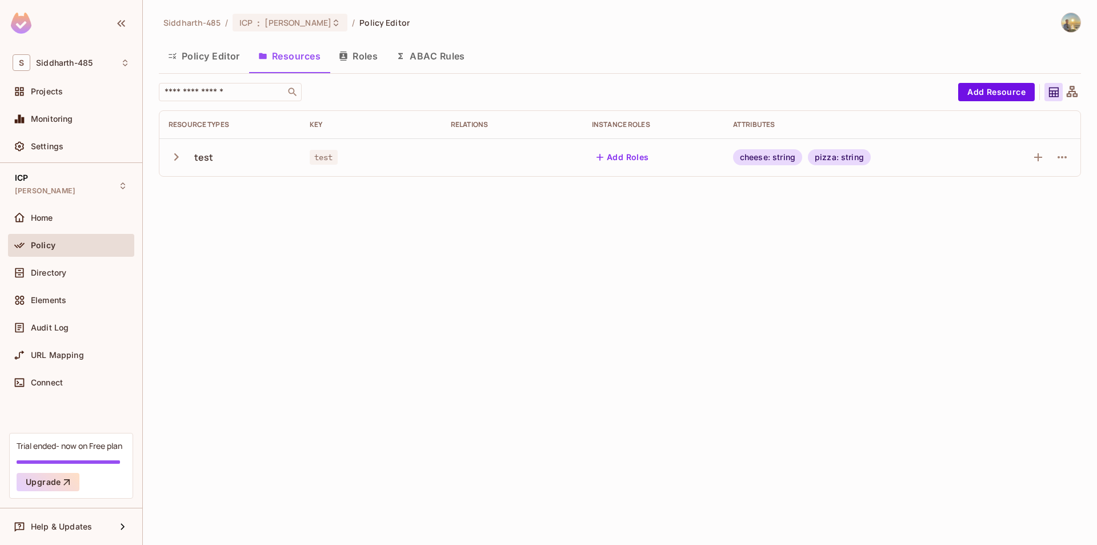
click at [171, 157] on icon "button" at bounding box center [176, 156] width 15 height 15
click at [431, 65] on button "ABAC Rules" at bounding box center [430, 56] width 87 height 29
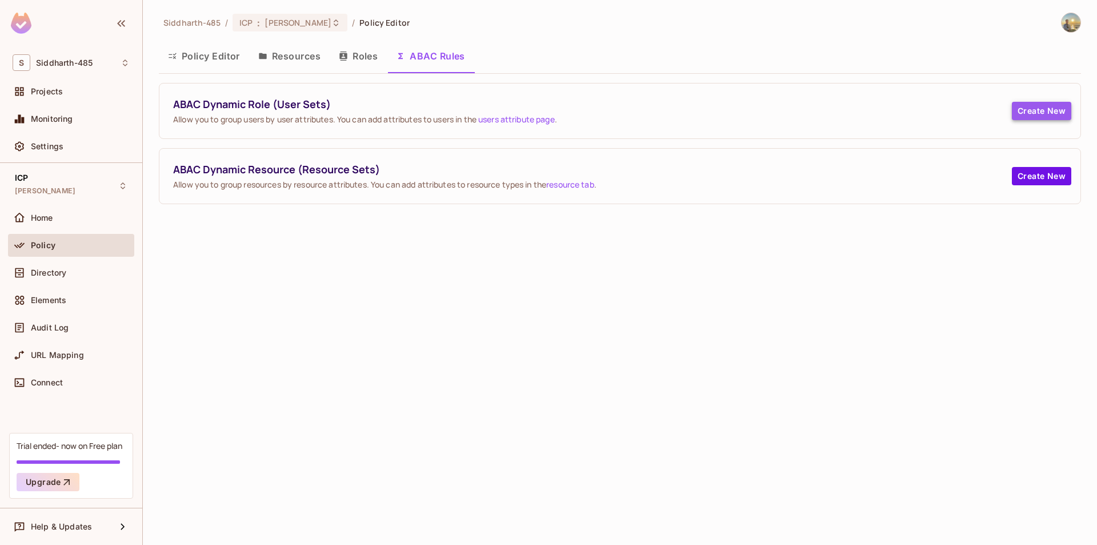
click at [1025, 114] on button "Create New" at bounding box center [1041, 111] width 59 height 18
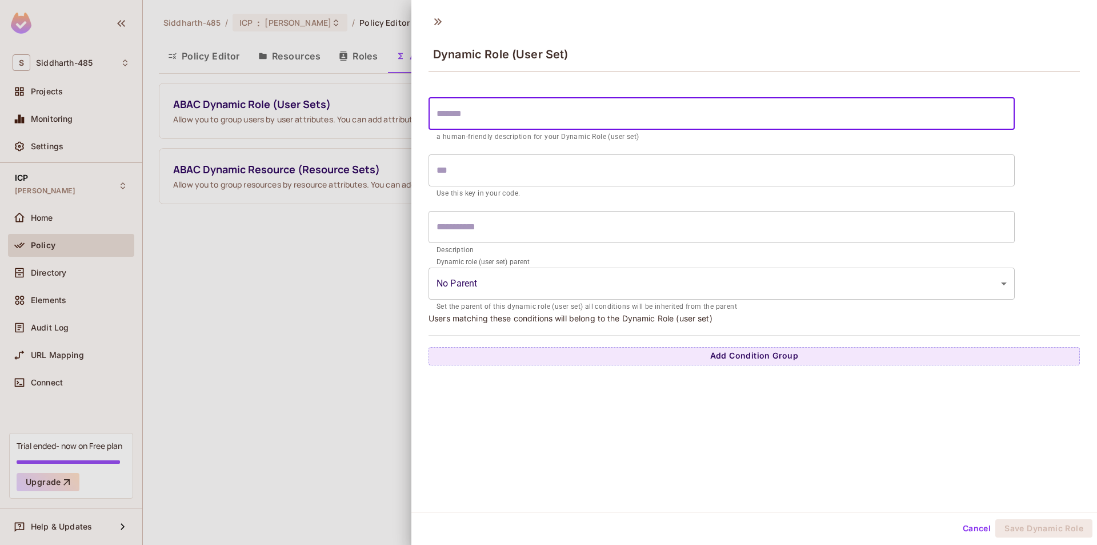
click at [710, 126] on input "text" at bounding box center [722, 114] width 586 height 32
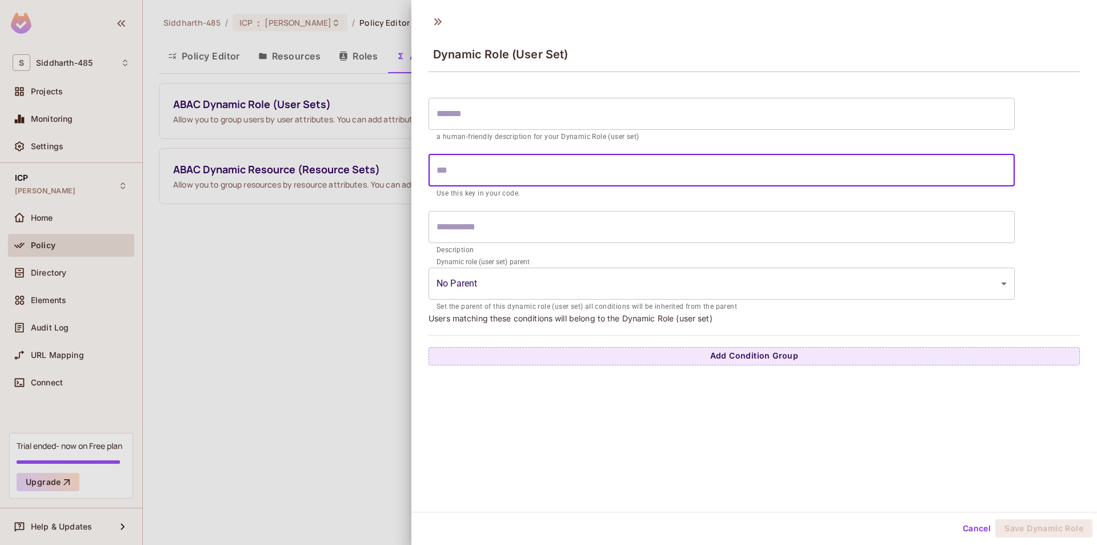
drag, startPoint x: 695, startPoint y: 158, endPoint x: 689, endPoint y: 178, distance: 21.1
click at [695, 159] on input "text" at bounding box center [722, 170] width 586 height 32
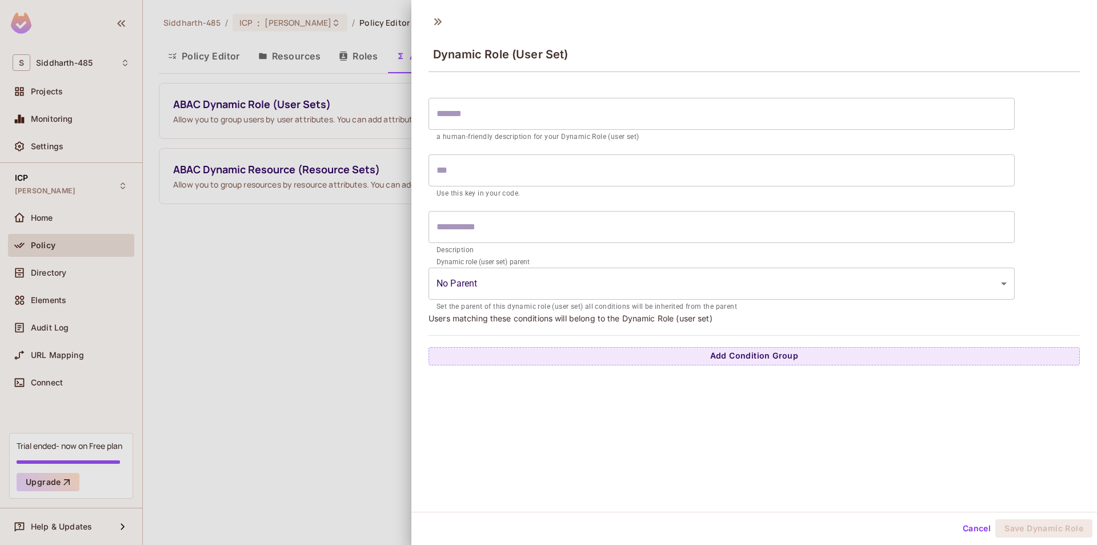
click at [682, 209] on form "​ a human-friendly description for your Dynamic Role (user set) ​ Use this key …" at bounding box center [722, 202] width 586 height 221
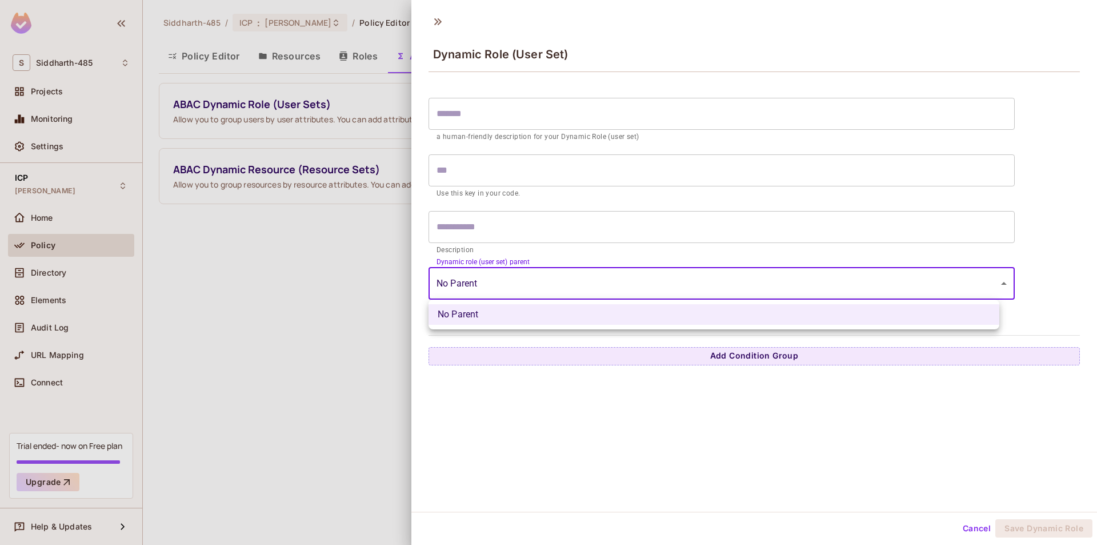
click at [687, 271] on body "S Siddharth-485 Projects Monitoring Settings ICP Siddharth-Dev Home Policy Dire…" at bounding box center [548, 272] width 1097 height 545
click at [241, 323] on div at bounding box center [548, 272] width 1097 height 545
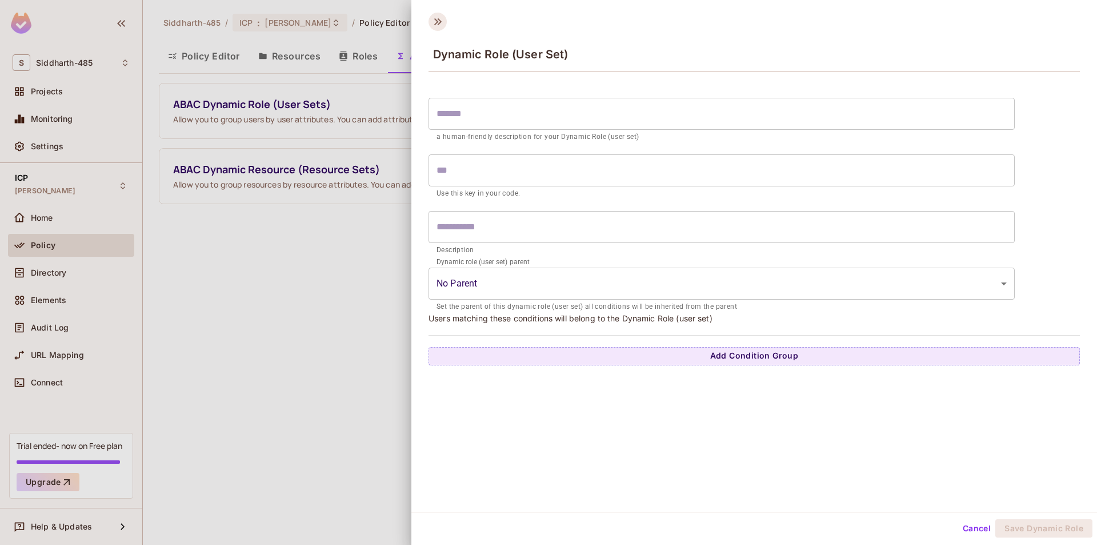
click at [429, 25] on icon at bounding box center [438, 22] width 18 height 18
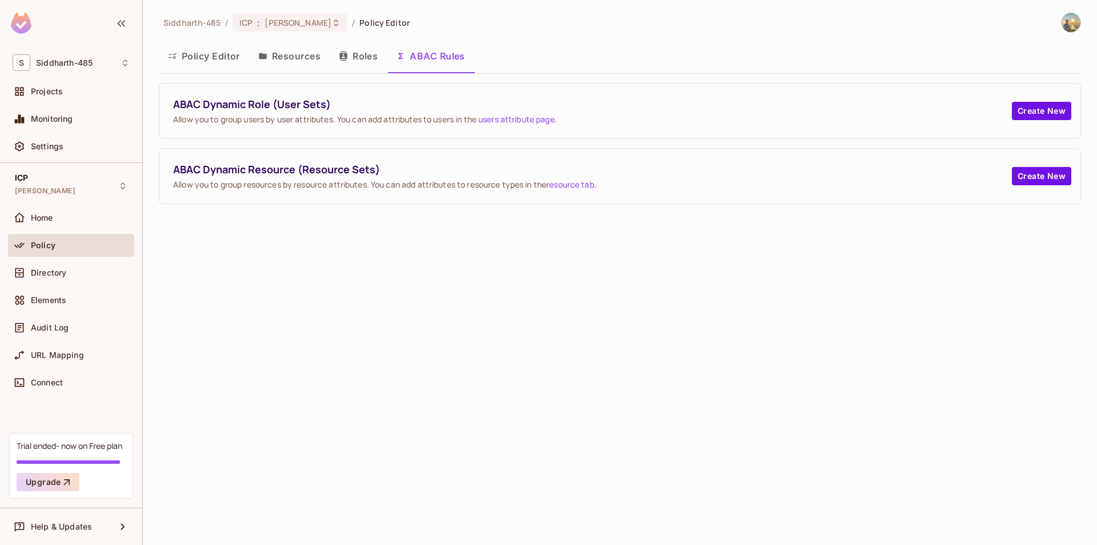
click at [587, 189] on link "resource tab" at bounding box center [570, 184] width 48 height 11
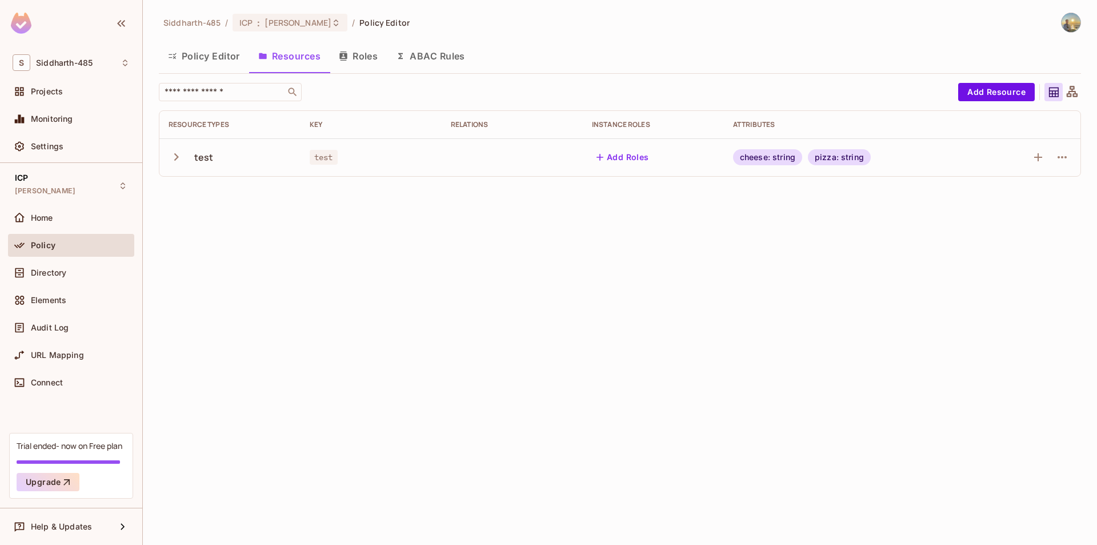
click at [456, 59] on button "ABAC Rules" at bounding box center [430, 56] width 87 height 29
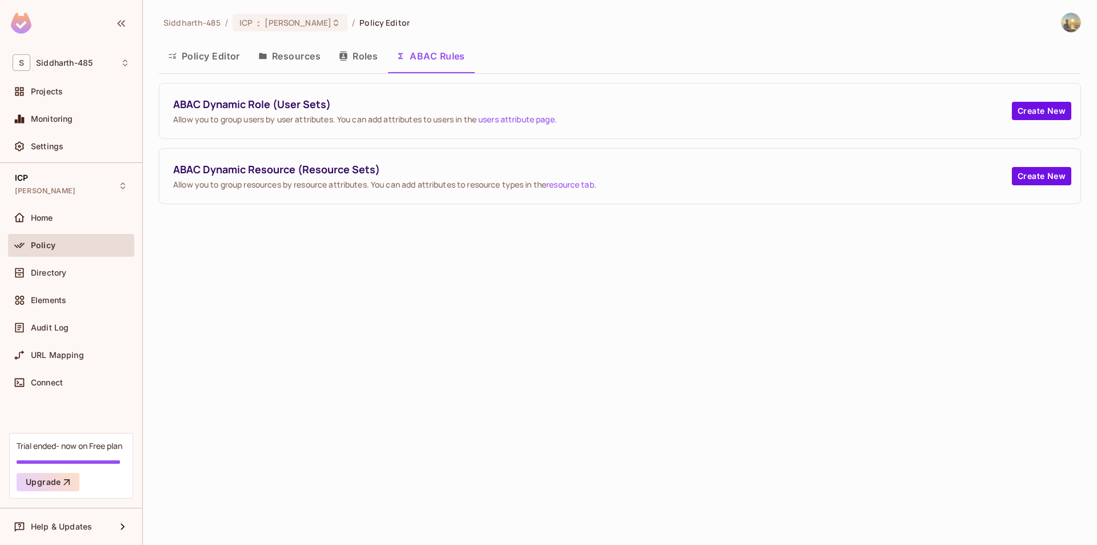
click at [265, 166] on span "ABAC Dynamic Resource (Resource Sets)" at bounding box center [592, 169] width 839 height 14
click at [1057, 183] on button "Create New" at bounding box center [1041, 176] width 59 height 18
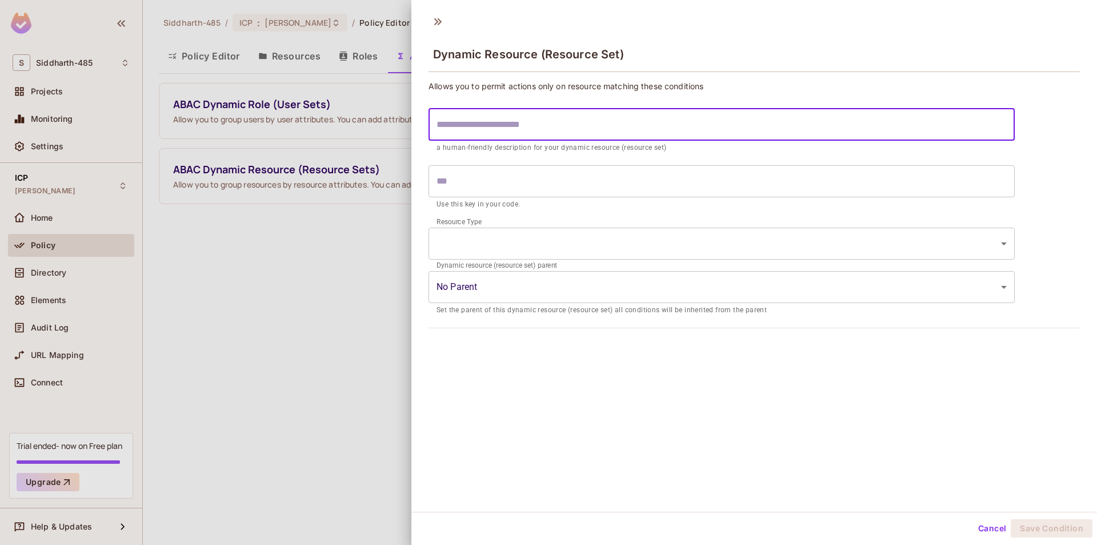
click at [578, 129] on input "text" at bounding box center [722, 125] width 586 height 32
type input "*"
type input "**"
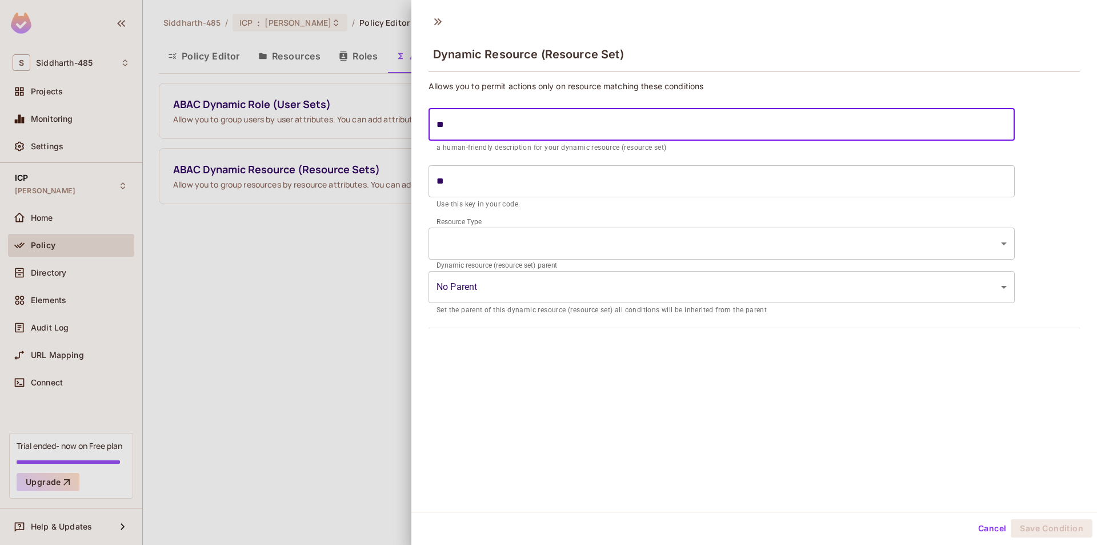
type input "***"
type input "*****"
type input "******"
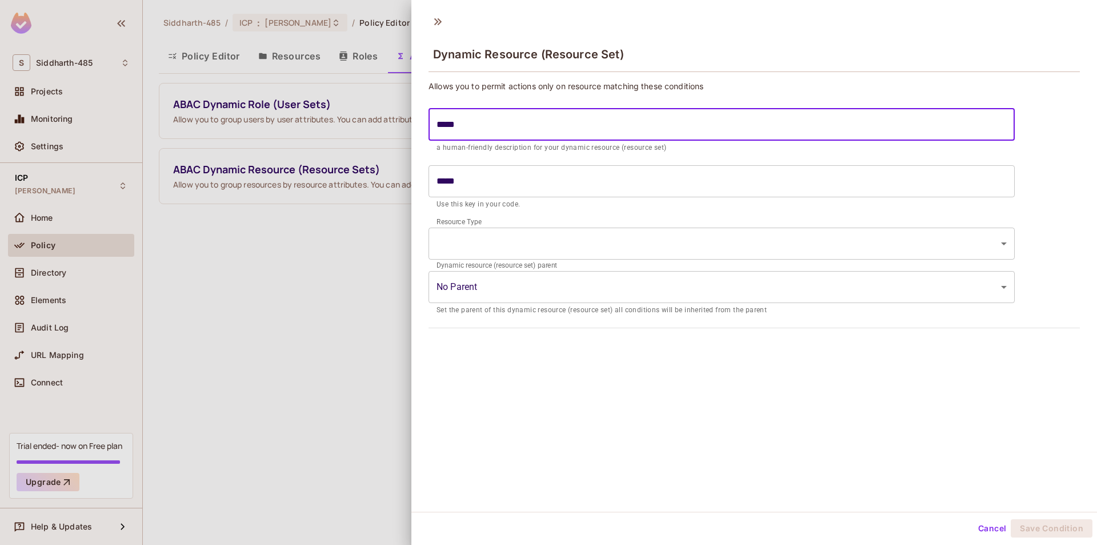
type input "******"
type input "*******"
type input "********"
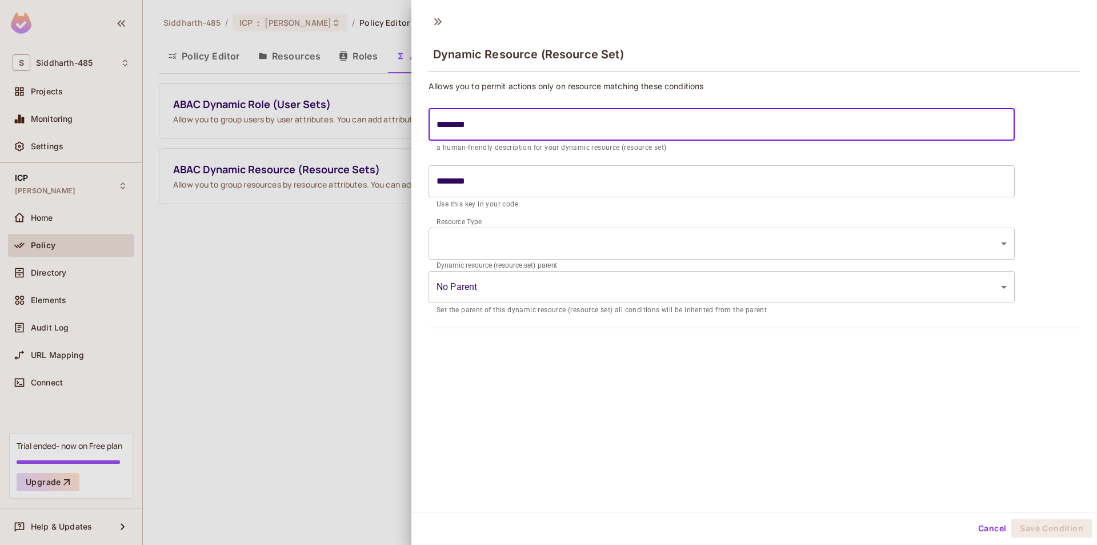
type input "********"
click at [529, 244] on body "S Siddharth-485 Projects Monitoring Settings ICP Siddharth-Dev Home Policy Dire…" at bounding box center [548, 272] width 1097 height 545
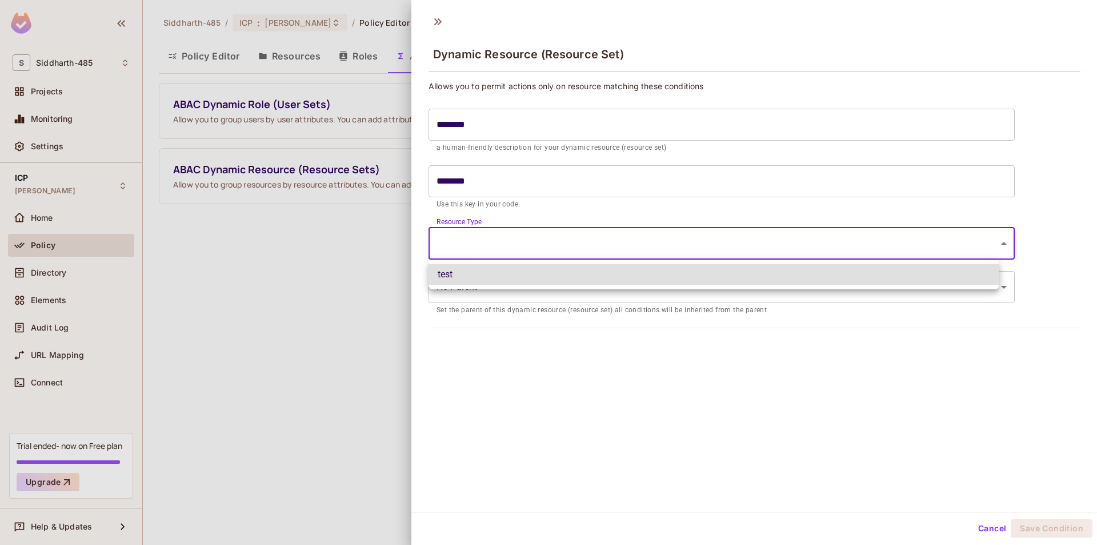
click at [529, 244] on div at bounding box center [548, 272] width 1097 height 545
